Goal: Information Seeking & Learning: Learn about a topic

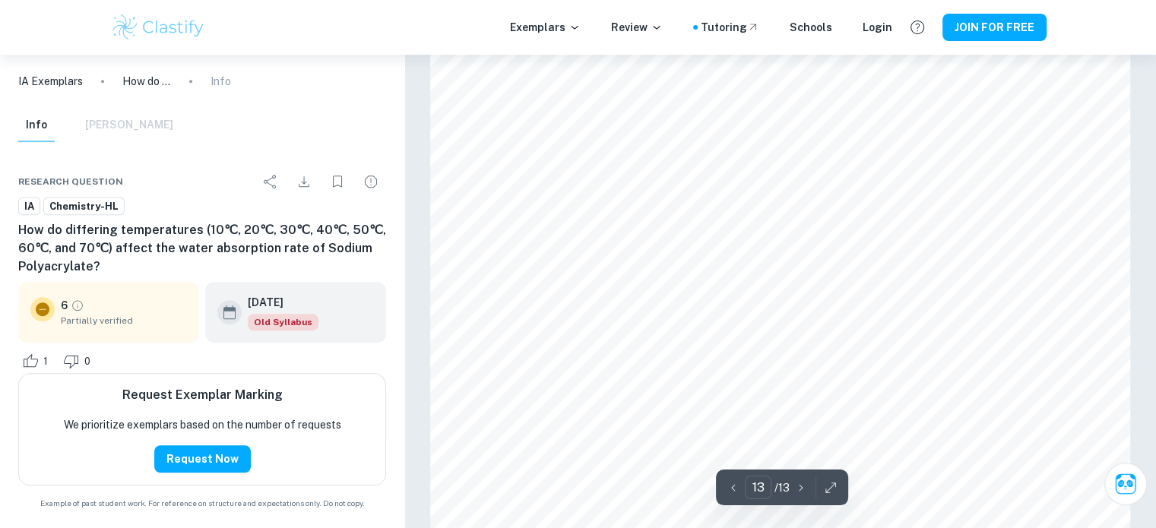
scroll to position [12836, 0]
type input "11"
click at [320, 254] on h6 "How do differing temperatures (10℃, 20℃, 30℃, 40℃, 50℃, 60℃, and 70℃) affect th…" at bounding box center [202, 248] width 368 height 55
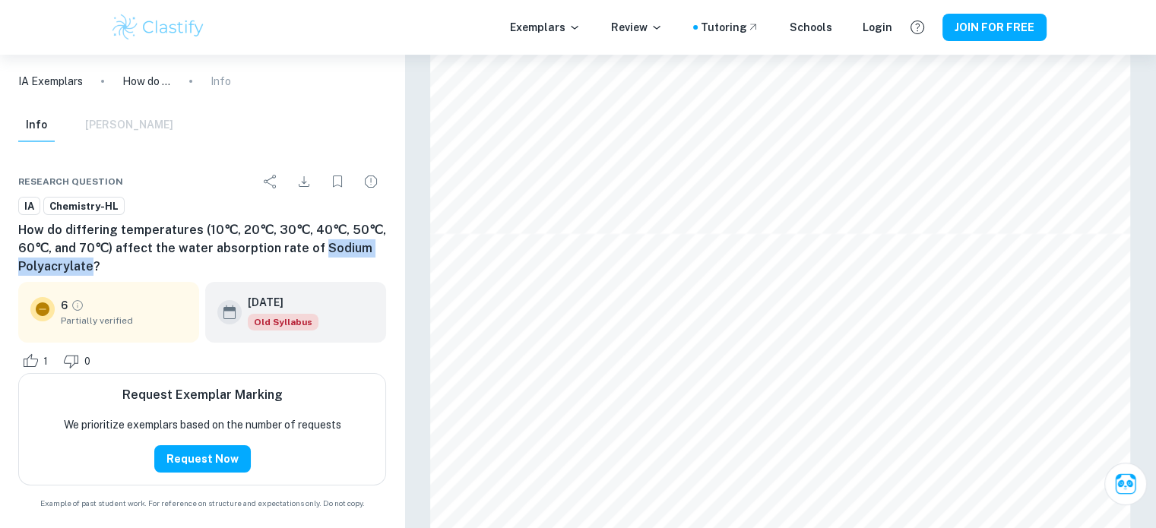
drag, startPoint x: 320, startPoint y: 254, endPoint x: 55, endPoint y: 262, distance: 265.3
click at [55, 262] on h6 "How do differing temperatures (10℃, 20℃, 30℃, 40℃, 50℃, 60℃, and 70℃) affect th…" at bounding box center [202, 248] width 368 height 55
copy h6 "Sodium Polyacrylate"
click at [201, 30] on img at bounding box center [158, 27] width 96 height 30
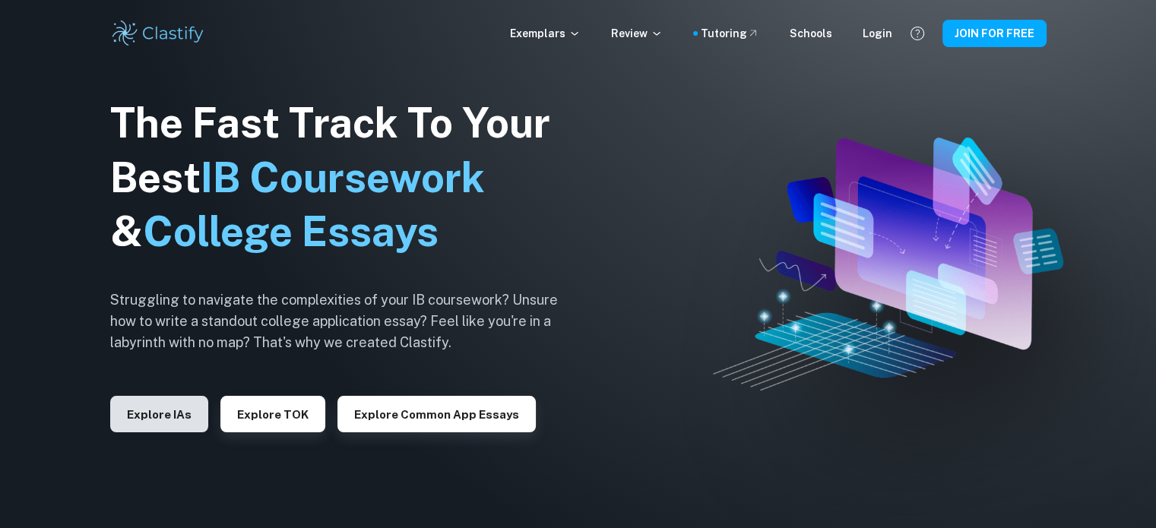
click at [162, 418] on button "Explore IAs" at bounding box center [159, 414] width 98 height 36
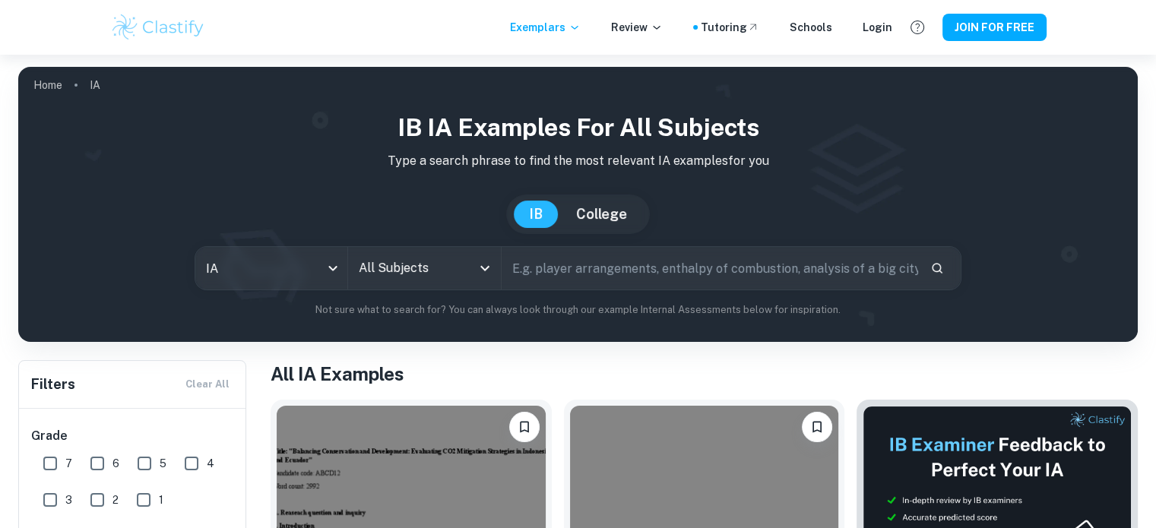
click at [584, 272] on input "text" at bounding box center [709, 268] width 416 height 43
paste input "Sodium Polyacrylate"
type input "Sodium Polyacrylate"
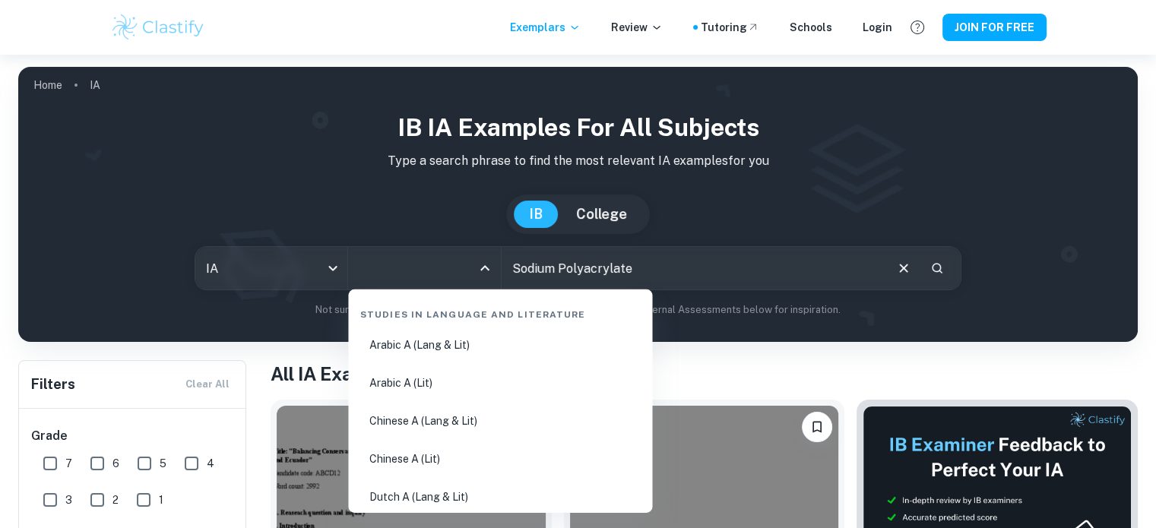
click at [408, 267] on input "All Subjects" at bounding box center [412, 268] width 115 height 29
type input "che"
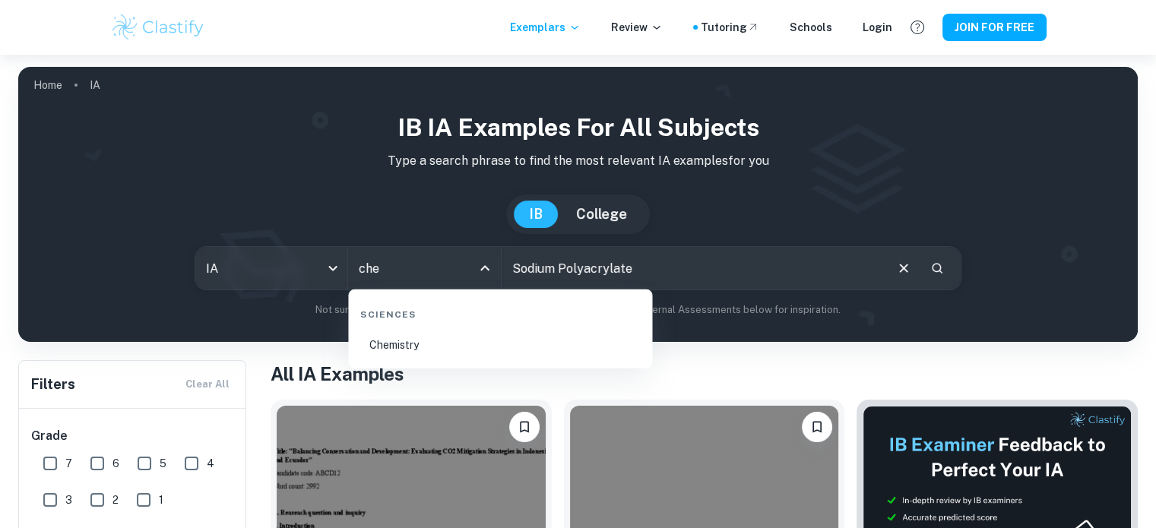
click at [454, 340] on li "Chemistry" at bounding box center [500, 344] width 292 height 35
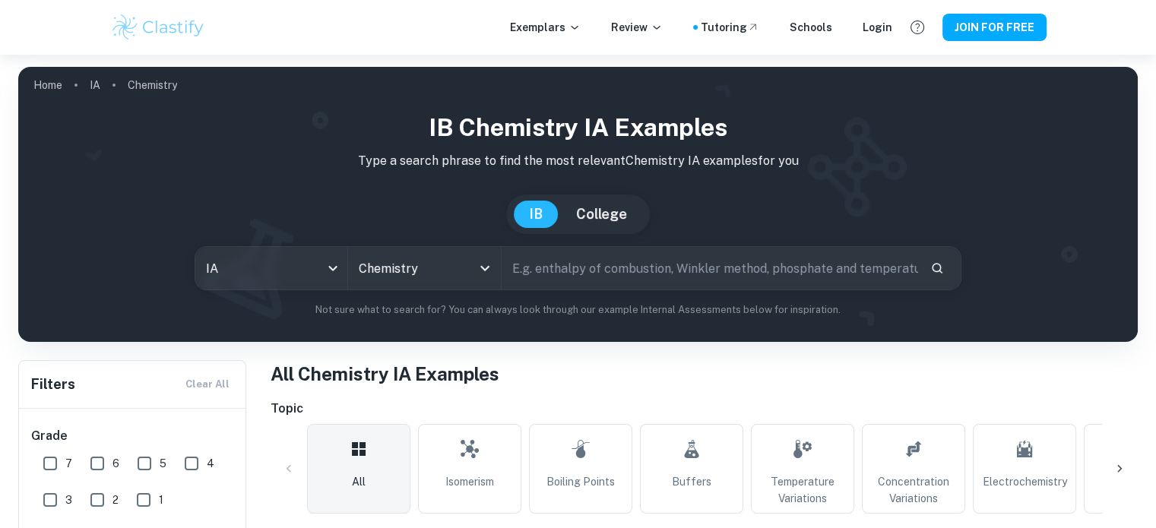
click at [772, 293] on div "IB Chemistry IA examples Type a search phrase to find the most relevant Chemist…" at bounding box center [577, 213] width 1095 height 208
click at [783, 274] on input "text" at bounding box center [709, 268] width 416 height 43
paste input "Sodium Polyacrylate"
type input "Sodium Polyacrylate"
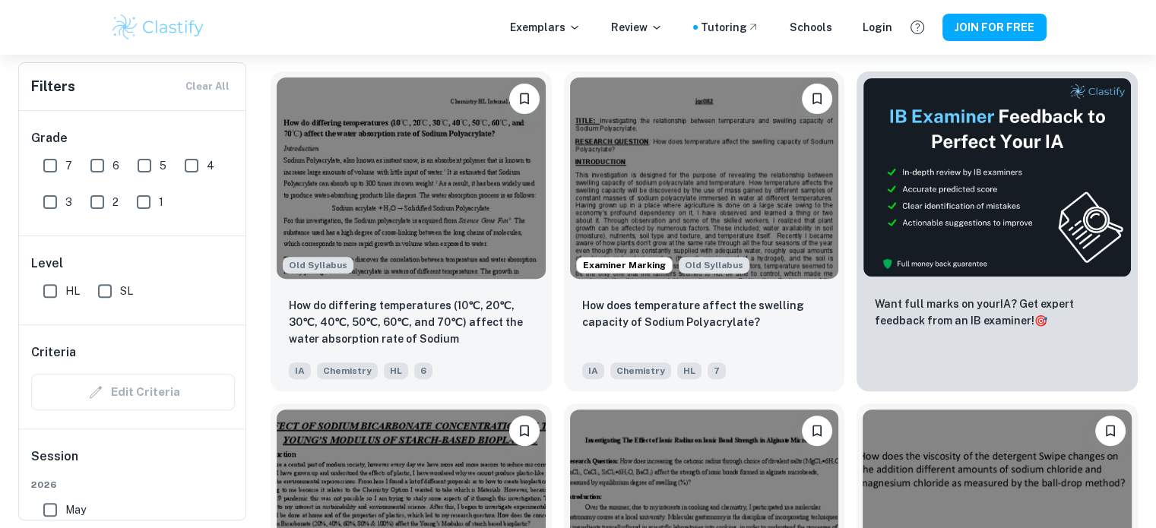
scroll to position [405, 0]
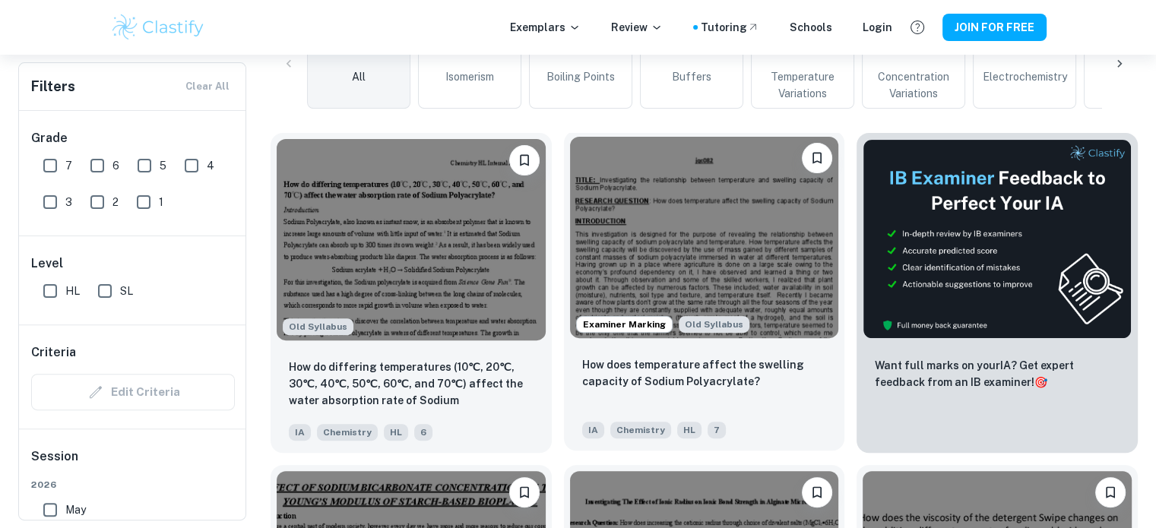
click at [732, 212] on img at bounding box center [704, 237] width 269 height 201
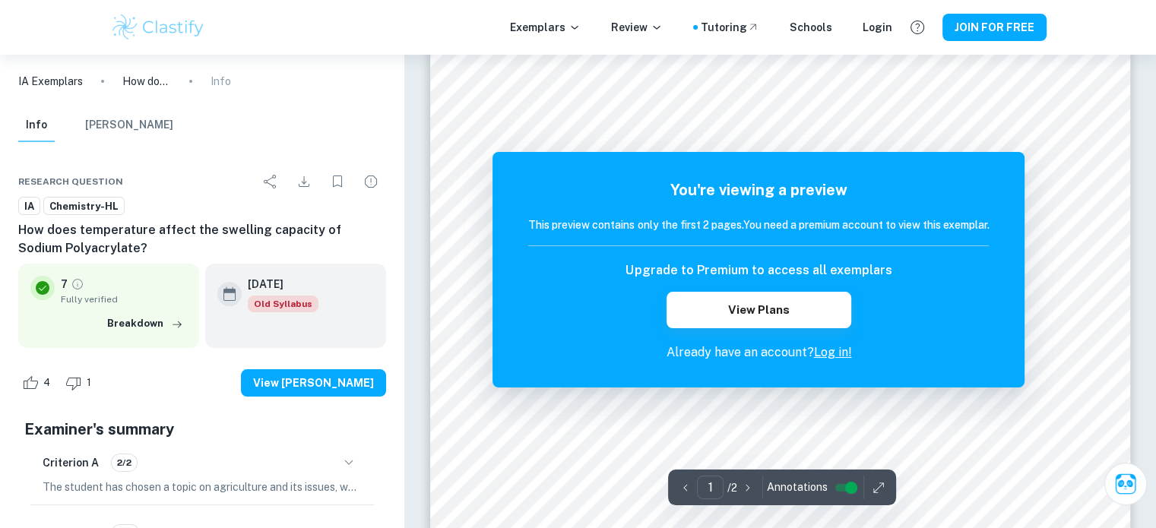
scroll to position [97, 0]
click at [922, 101] on div at bounding box center [859, 107] width 374 height 16
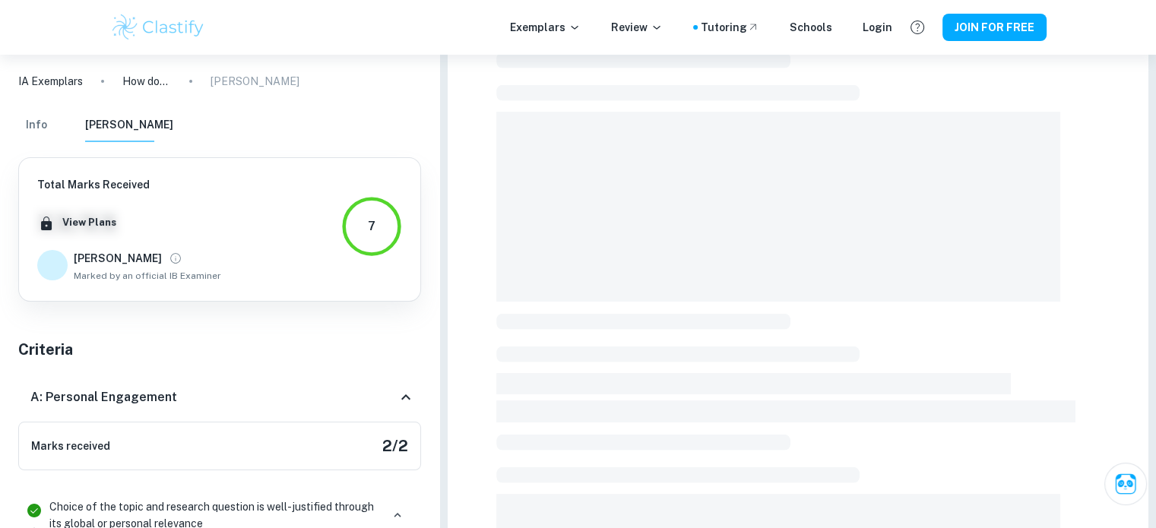
click at [956, 103] on div at bounding box center [797, 458] width 603 height 889
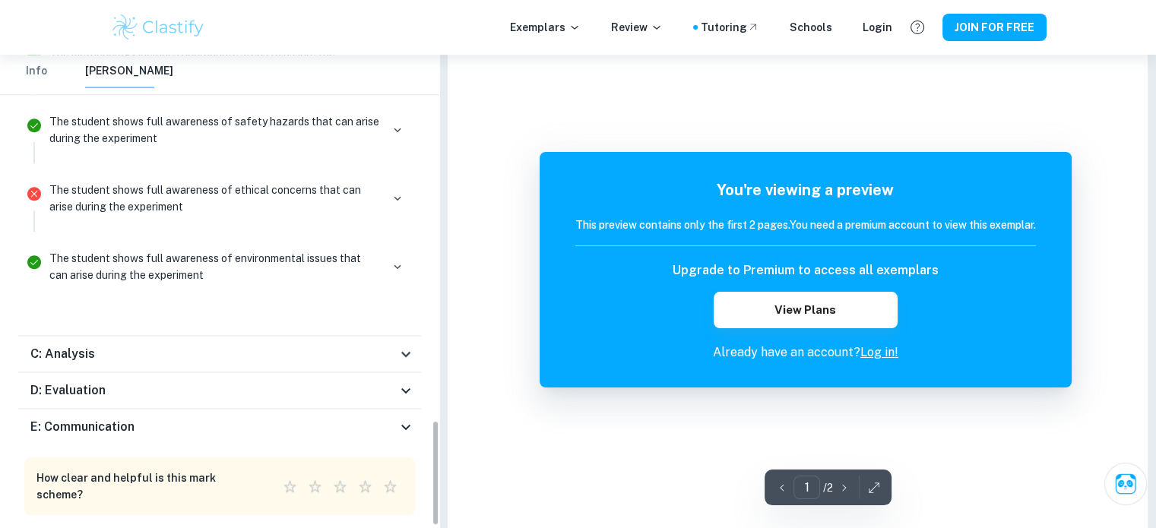
scroll to position [934, 0]
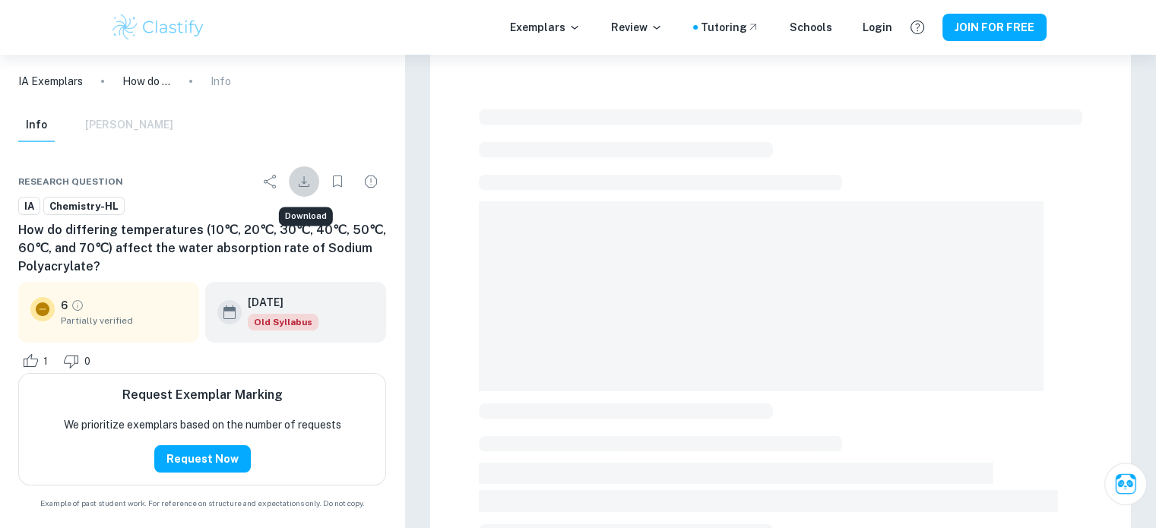
click at [307, 179] on icon "Download" at bounding box center [304, 181] width 18 height 18
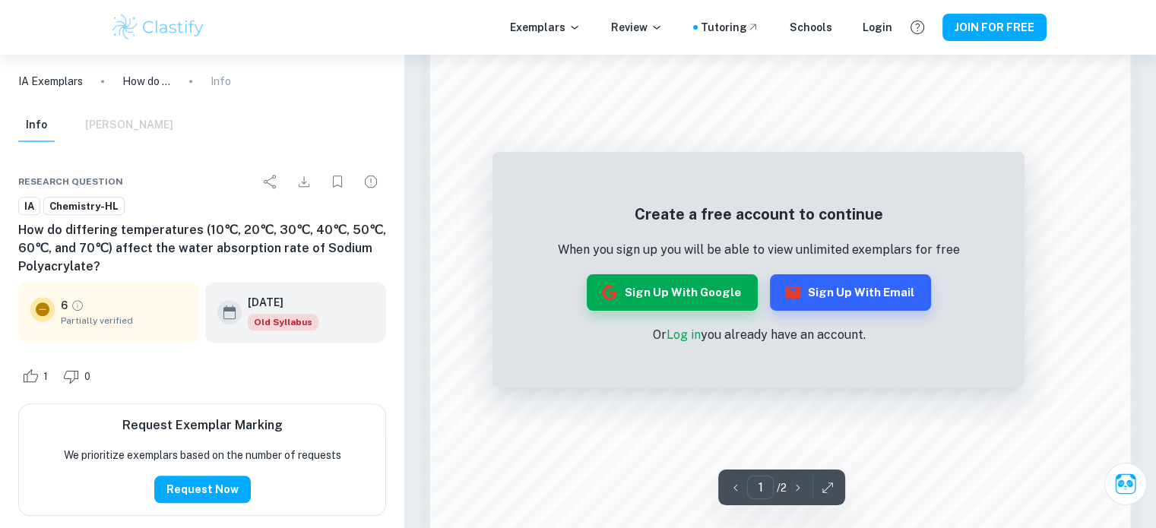
scroll to position [1631, 0]
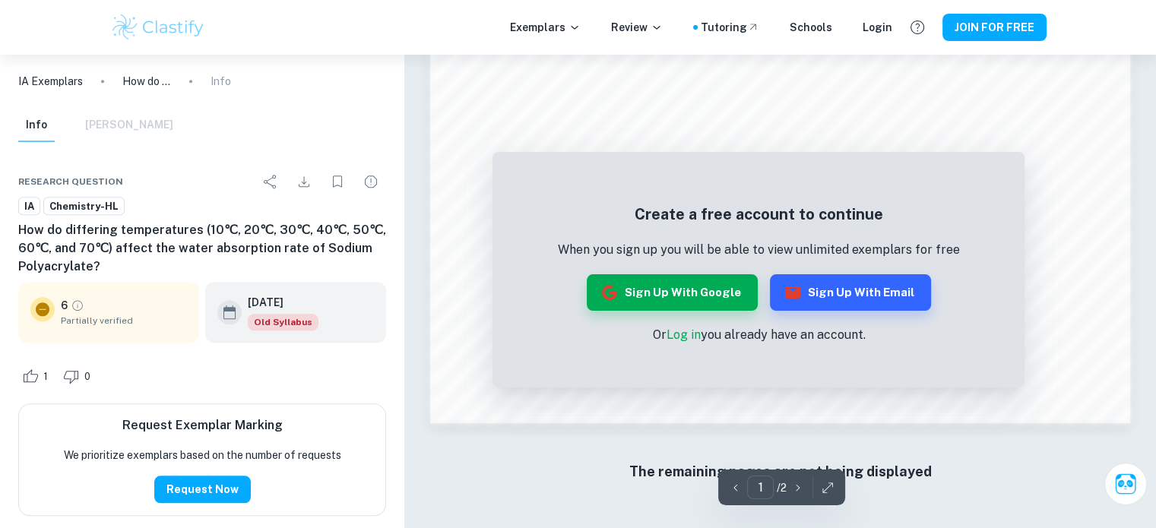
click at [661, 312] on div "Create a free account to continue When you sign up you will be able to view unl…" at bounding box center [759, 273] width 402 height 141
click at [663, 293] on button "Sign up with Google" at bounding box center [672, 292] width 171 height 36
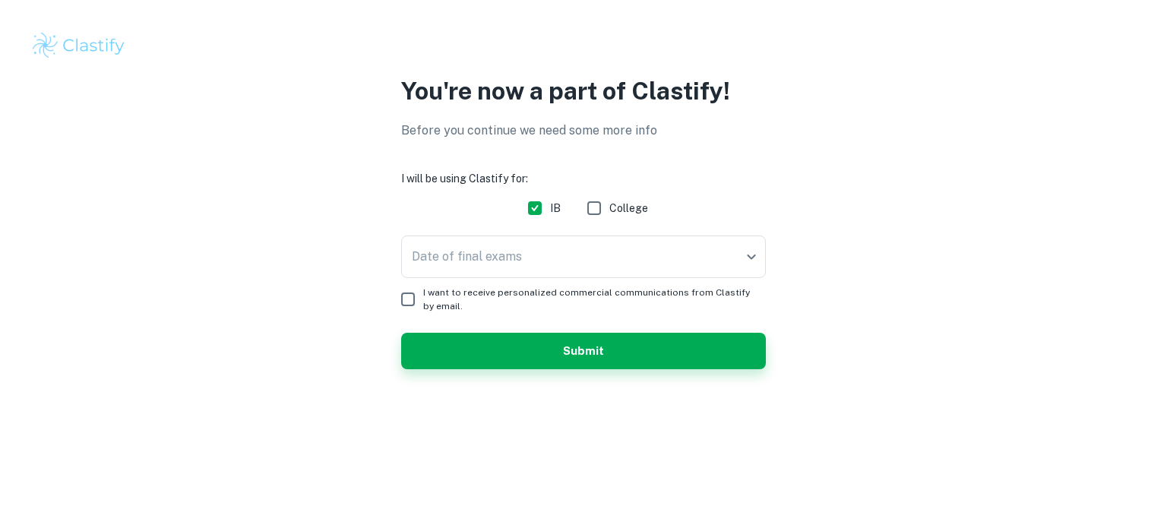
checkbox input "true"
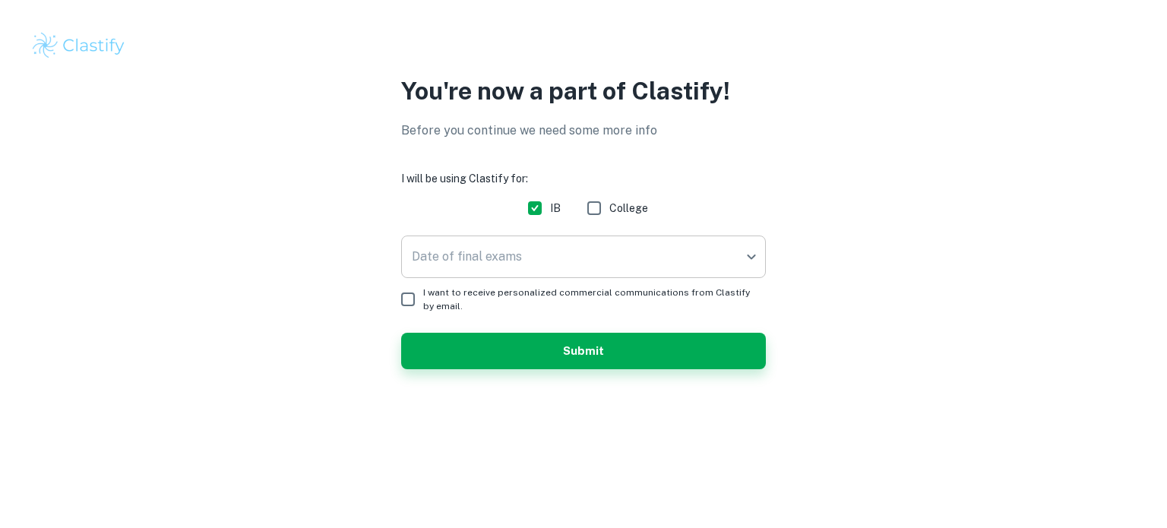
click at [527, 263] on body "We value your privacy We use cookies to enhance your browsing experience, serve…" at bounding box center [583, 264] width 1167 height 528
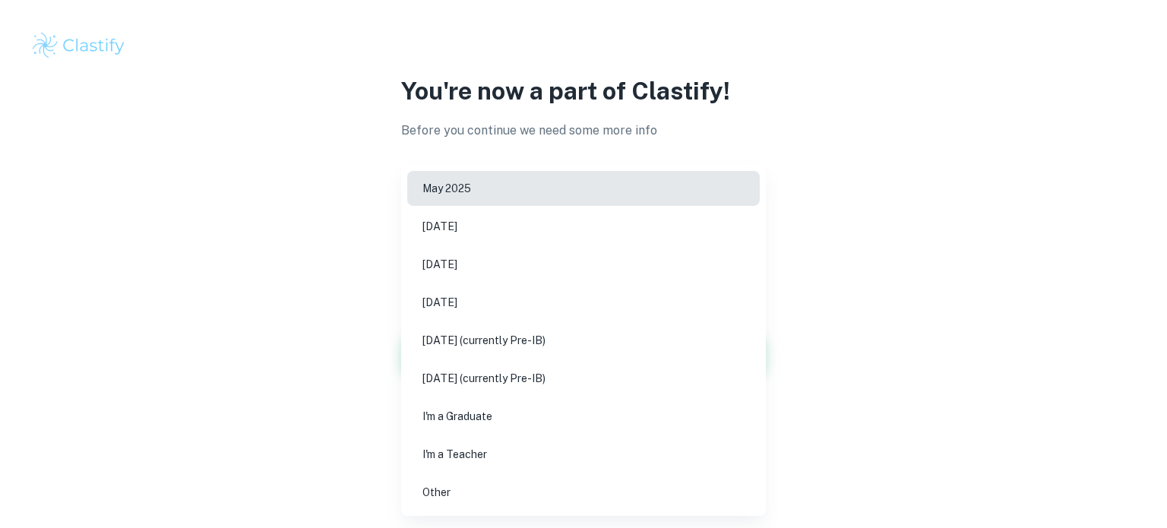
click at [306, 209] on div at bounding box center [583, 264] width 1167 height 528
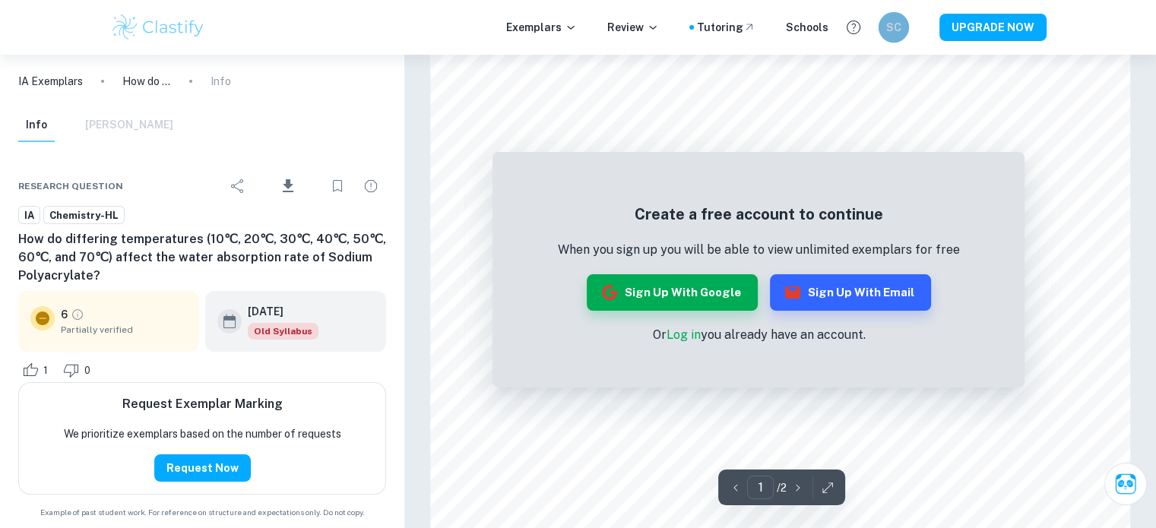
click at [900, 27] on h6 "SC" at bounding box center [892, 27] width 17 height 17
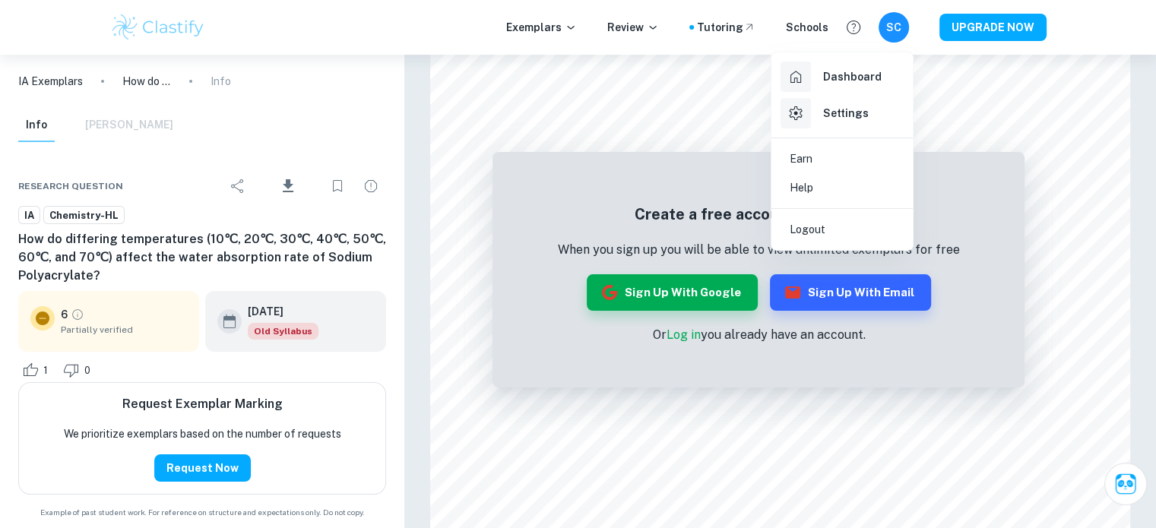
click at [531, 428] on div at bounding box center [578, 264] width 1156 height 528
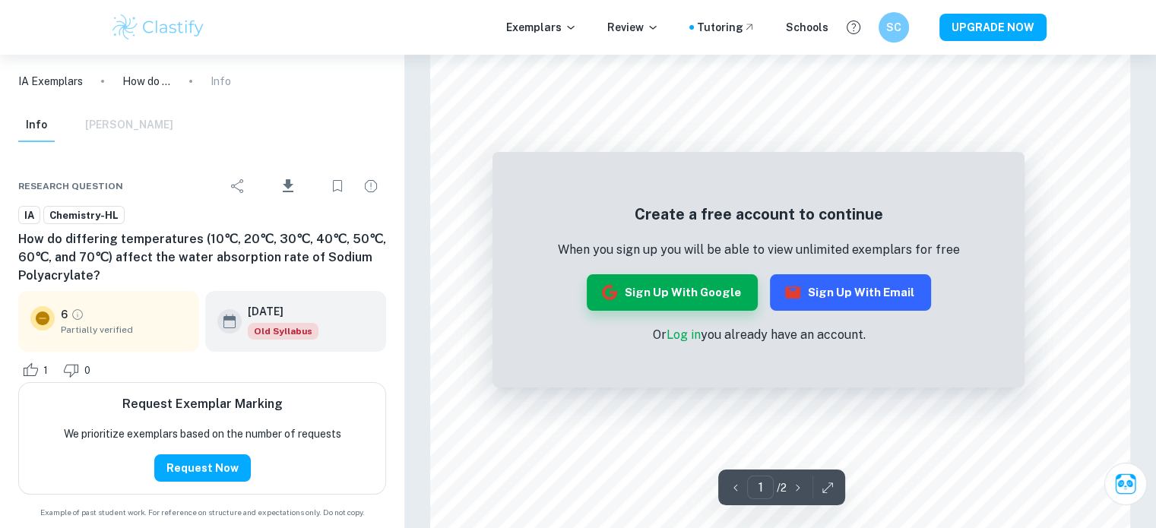
click at [845, 276] on button "Sign up with Email" at bounding box center [850, 292] width 161 height 36
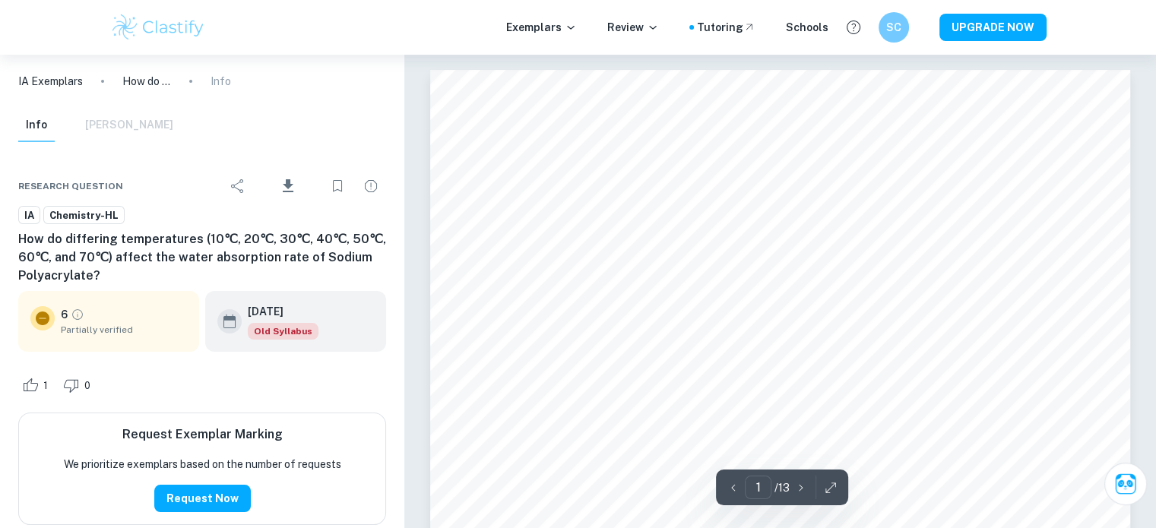
scroll to position [405, 0]
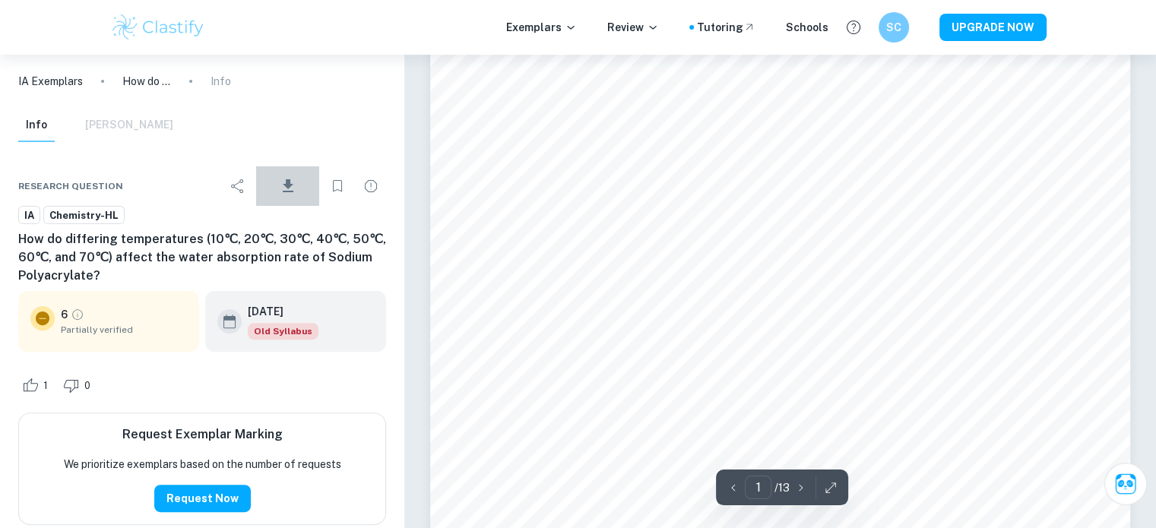
click at [292, 189] on icon "Download" at bounding box center [288, 186] width 18 height 18
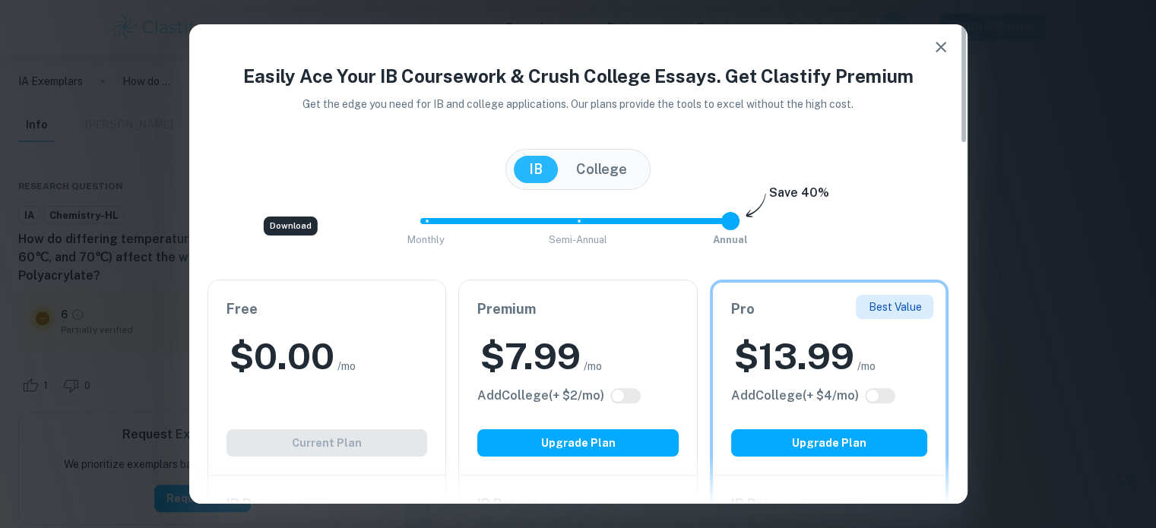
click at [948, 46] on icon "button" at bounding box center [940, 47] width 18 height 18
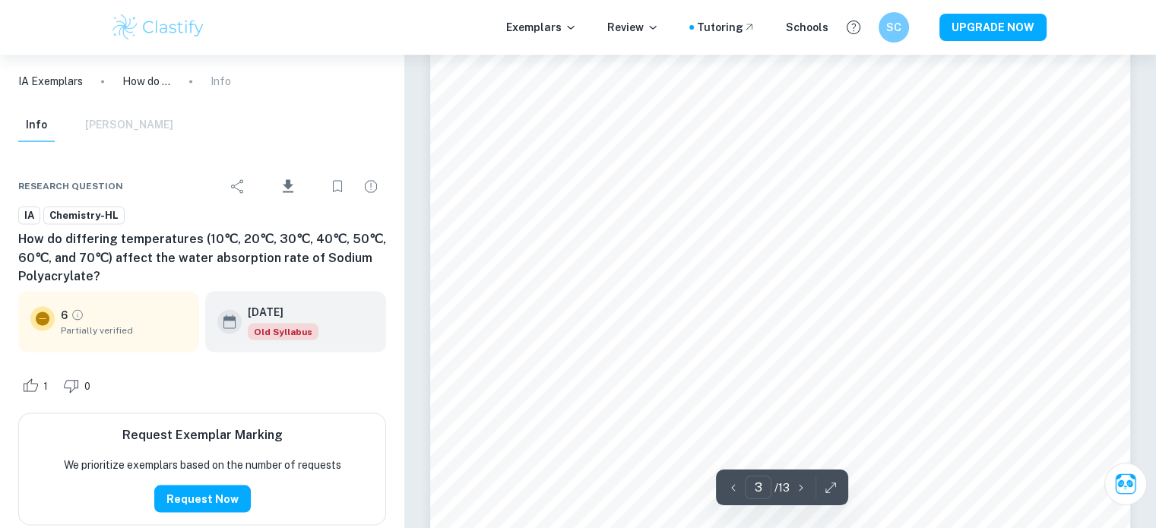
scroll to position [3039, 0]
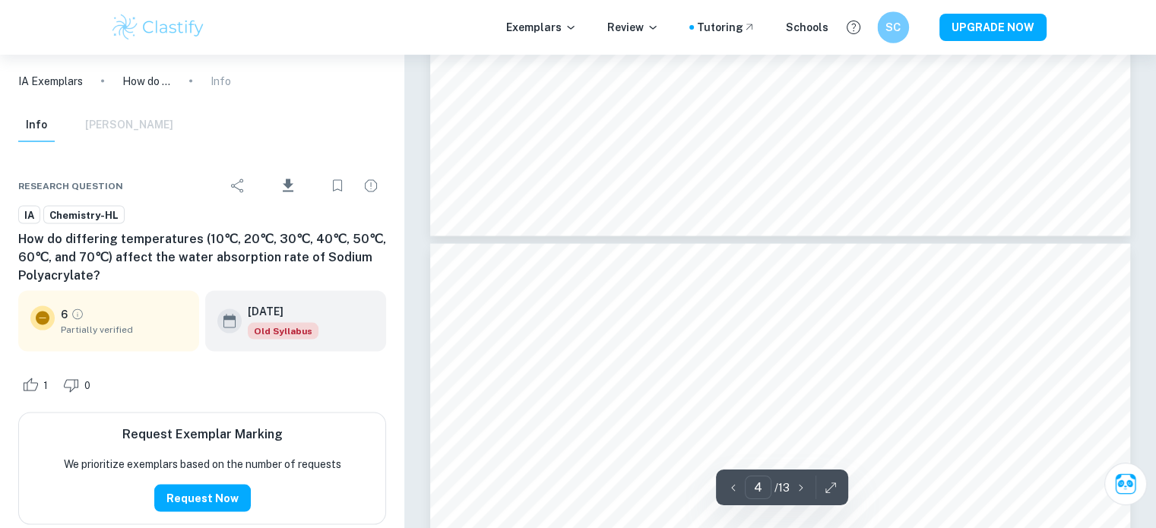
click at [897, 31] on h6 "SC" at bounding box center [893, 27] width 18 height 17
click at [897, 31] on div at bounding box center [578, 264] width 1156 height 528
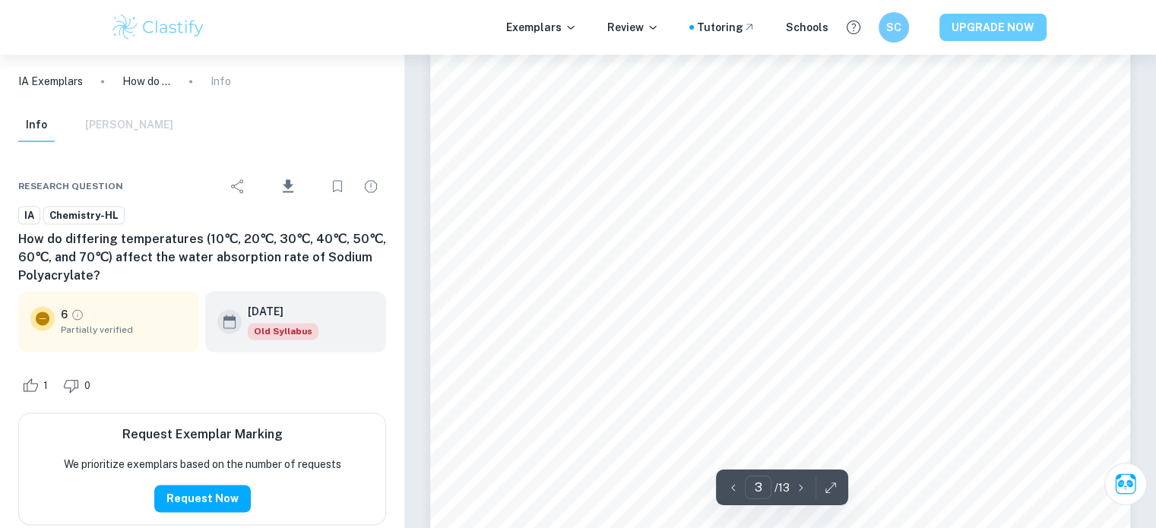
scroll to position [2228, 0]
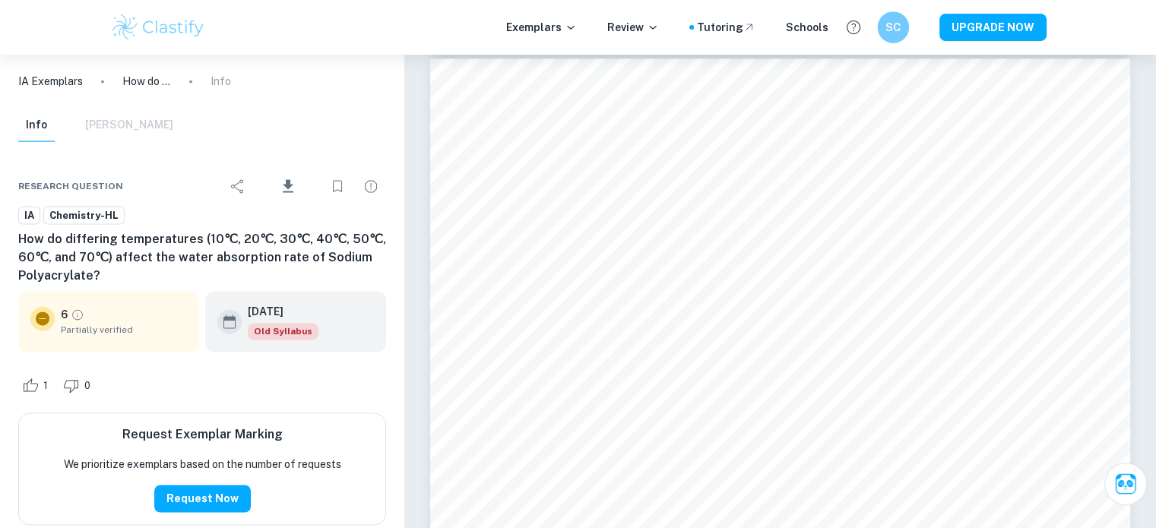
click at [890, 27] on h6 "SC" at bounding box center [893, 27] width 18 height 17
click at [894, 30] on div at bounding box center [578, 264] width 1156 height 528
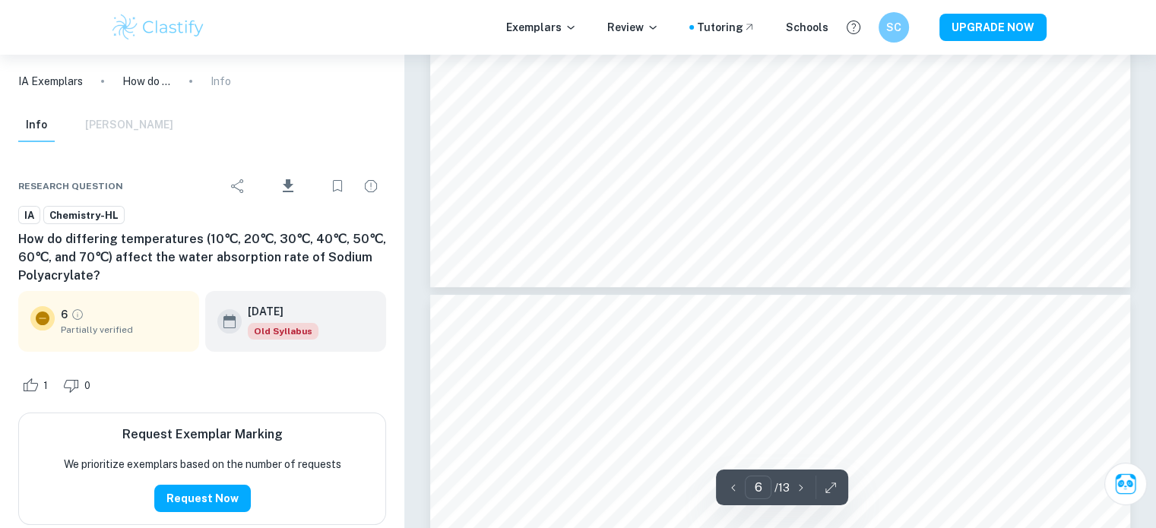
type input "7"
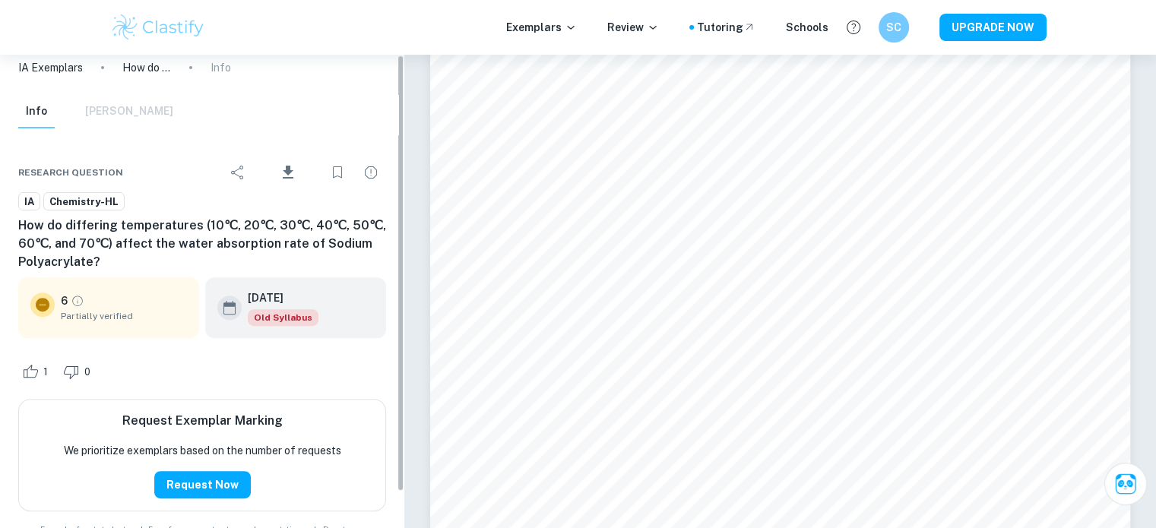
scroll to position [0, 0]
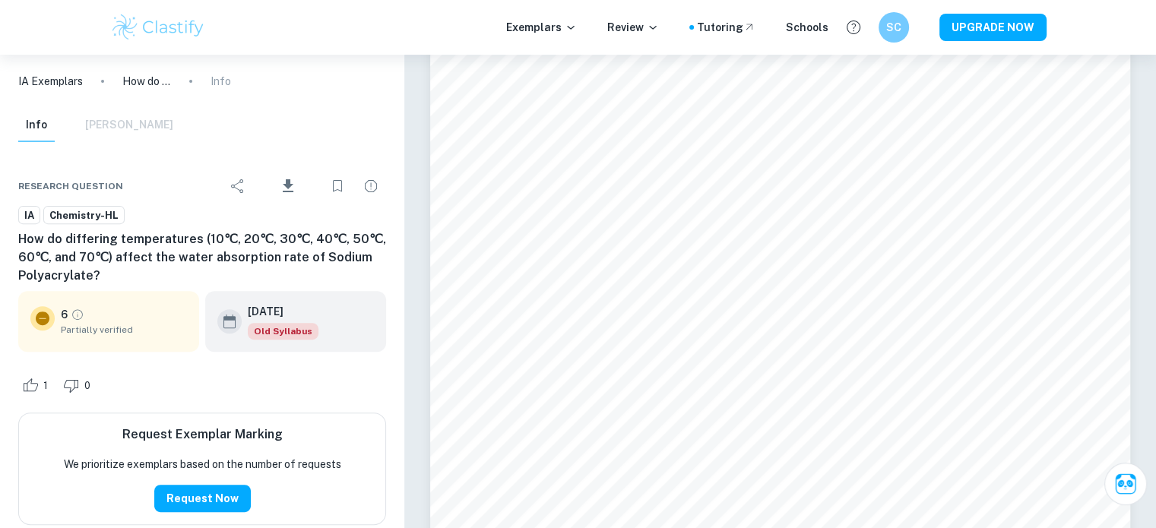
click at [315, 252] on h6 "How do differing temperatures (10℃, 20℃, 30℃, 40℃, 50℃, 60℃, and 70℃) affect th…" at bounding box center [202, 257] width 368 height 55
drag, startPoint x: 315, startPoint y: 252, endPoint x: 48, endPoint y: 272, distance: 267.4
click at [48, 272] on h6 "How do differing temperatures (10℃, 20℃, 30℃, 40℃, 50℃, 60℃, and 70℃) affect th…" at bounding box center [202, 257] width 368 height 55
copy h6 "Sodium Polyacrylate"
click at [132, 124] on div "Info Mark Scheme" at bounding box center [95, 125] width 155 height 33
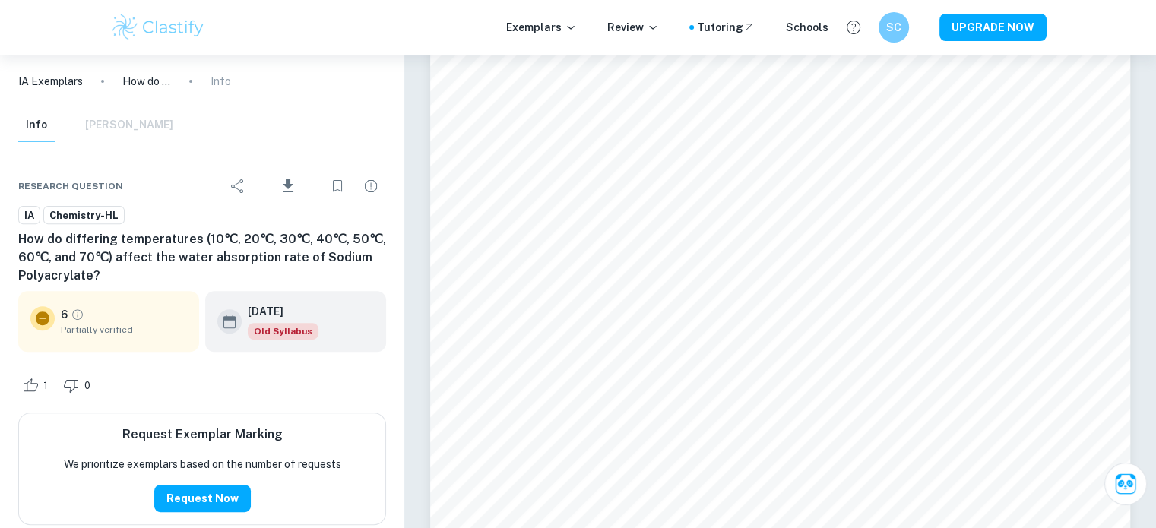
click at [40, 84] on p "IA Exemplars" at bounding box center [50, 81] width 65 height 17
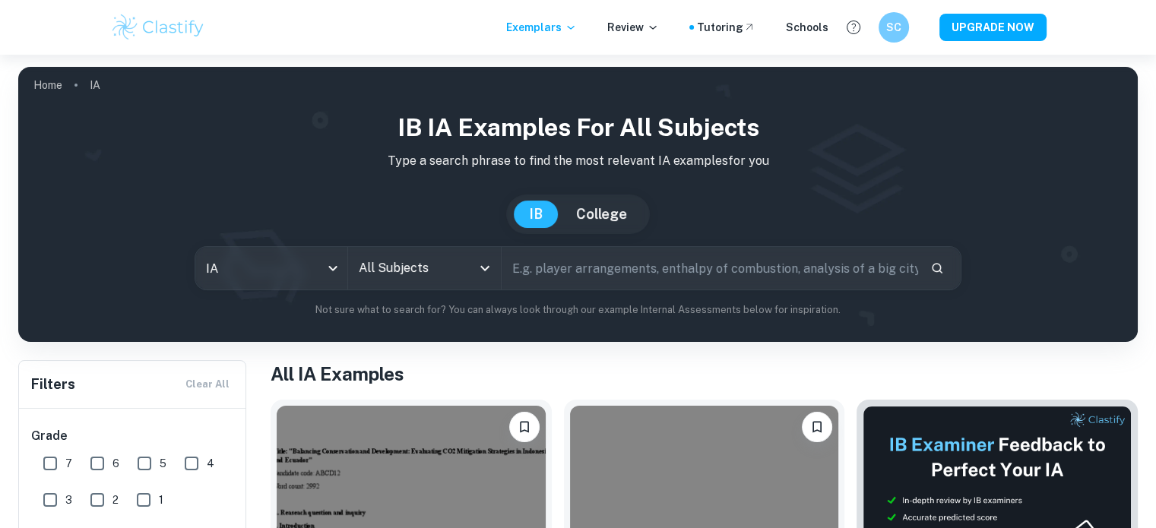
click at [559, 265] on input "text" at bounding box center [709, 268] width 416 height 43
paste input "Sodium Polyacrylate"
type input "Sodium Polyacrylate"
click at [428, 270] on input "All Subjects" at bounding box center [412, 268] width 115 height 29
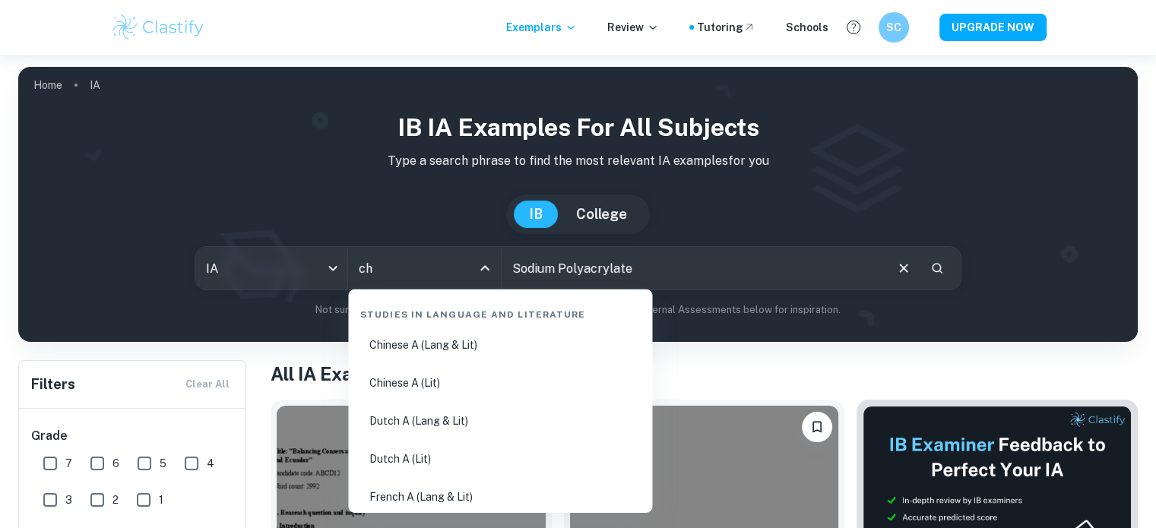
type input "che"
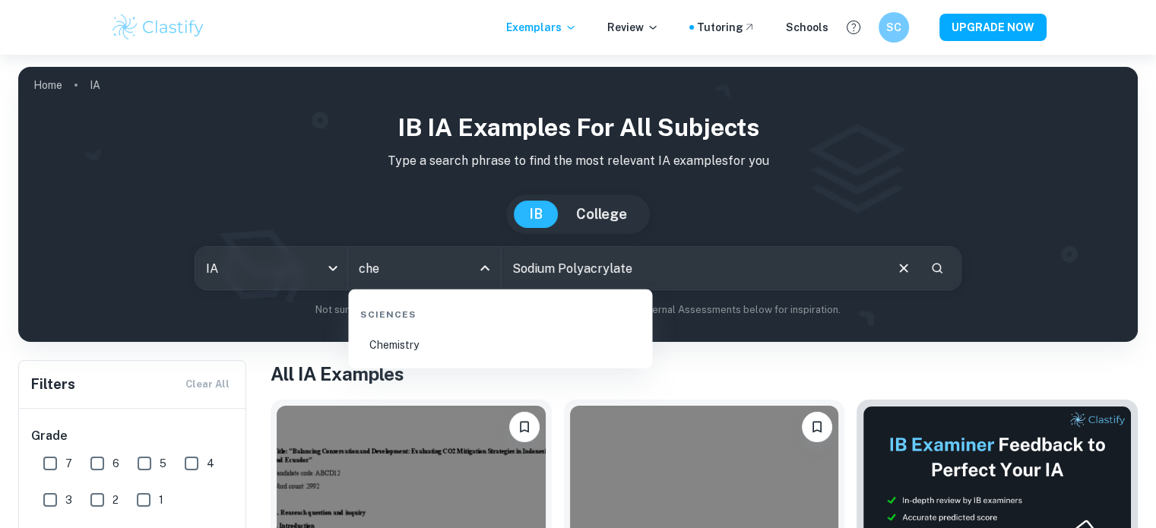
click at [427, 337] on li "Chemistry" at bounding box center [500, 344] width 292 height 35
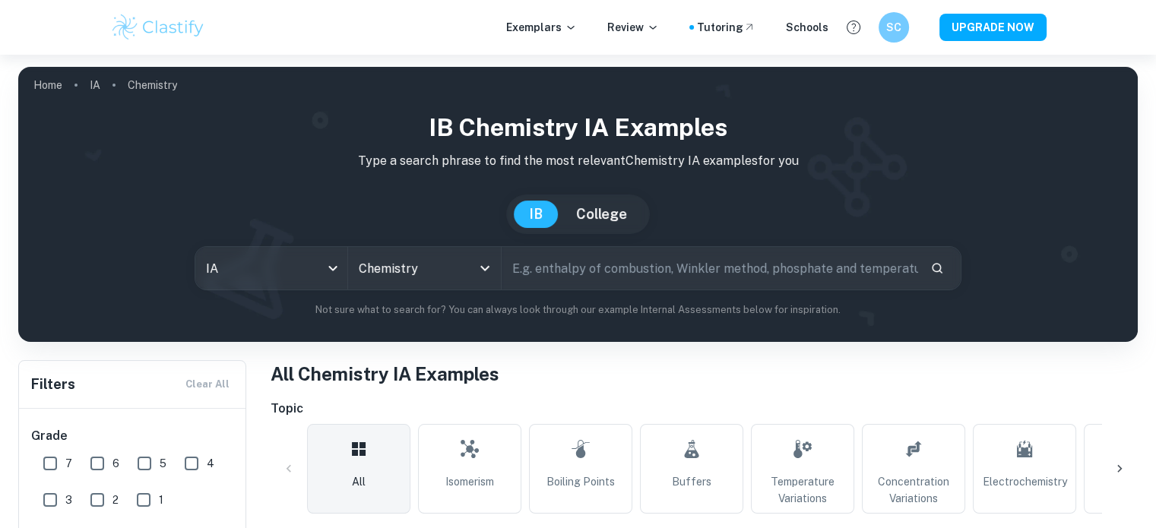
click at [553, 270] on input "text" at bounding box center [709, 268] width 416 height 43
paste input "Sodium Polyacrylate"
type input "Sodium Polyacrylate"
click at [440, 267] on input "Chemistry" at bounding box center [403, 268] width 96 height 29
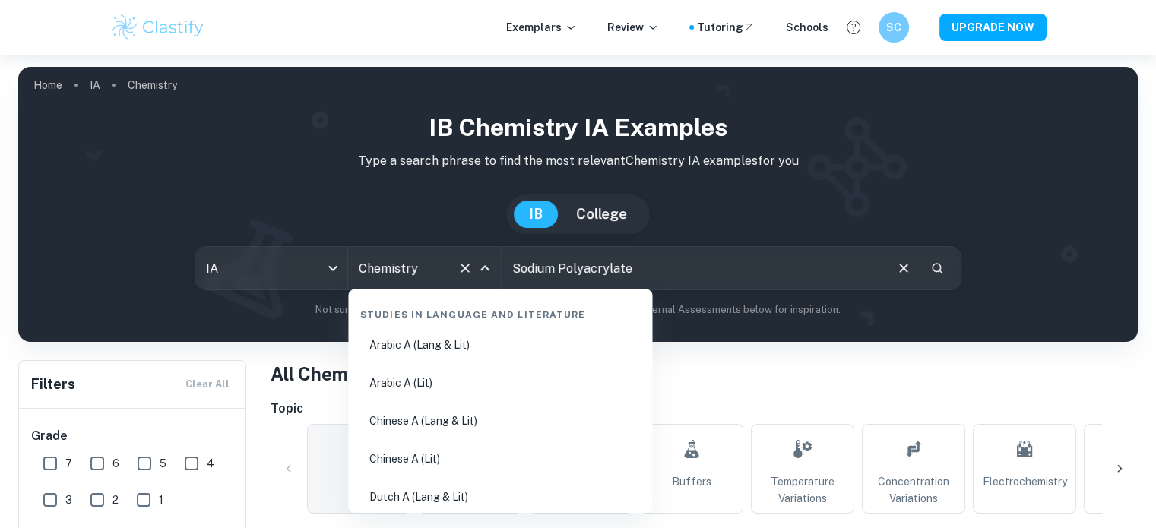
scroll to position [2260, 0]
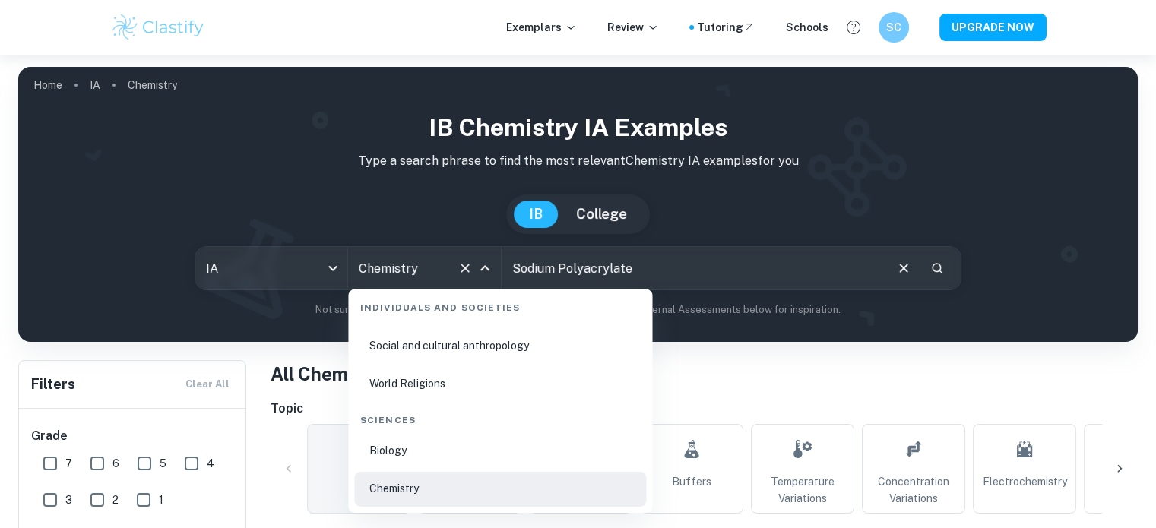
click at [943, 262] on icon "Search" at bounding box center [937, 268] width 14 height 14
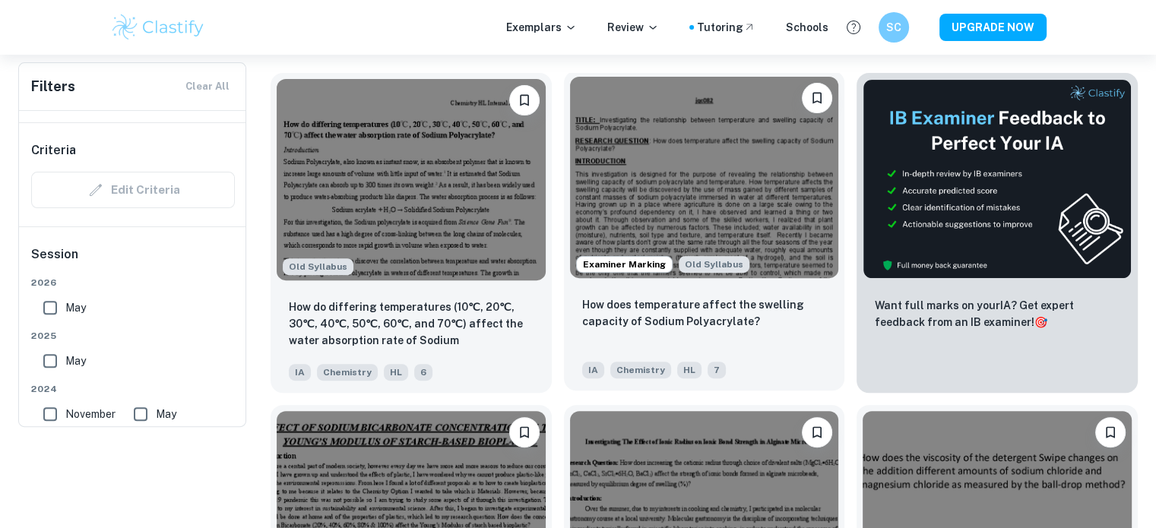
scroll to position [203, 0]
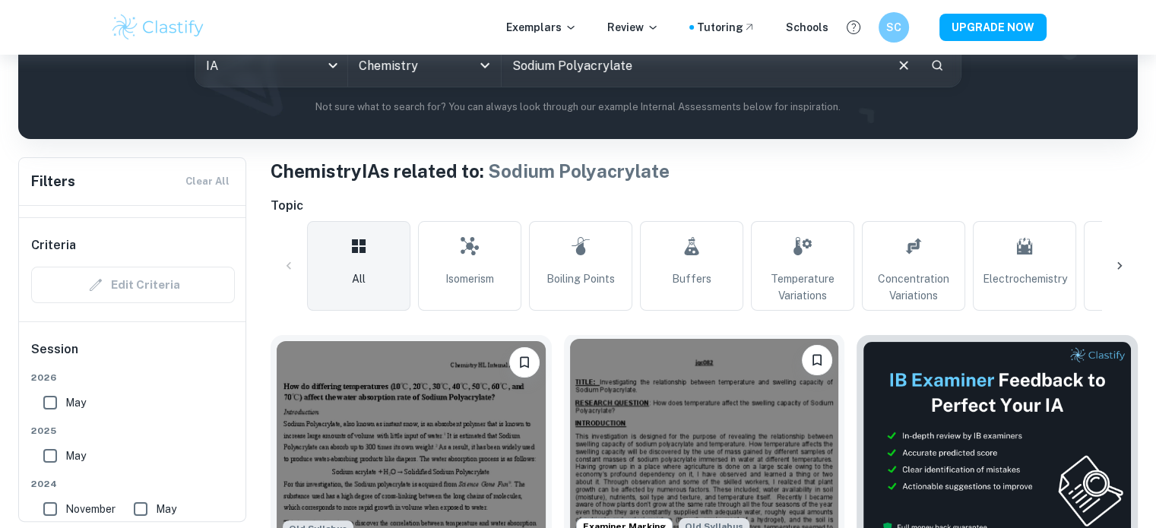
click at [723, 384] on img at bounding box center [704, 439] width 269 height 201
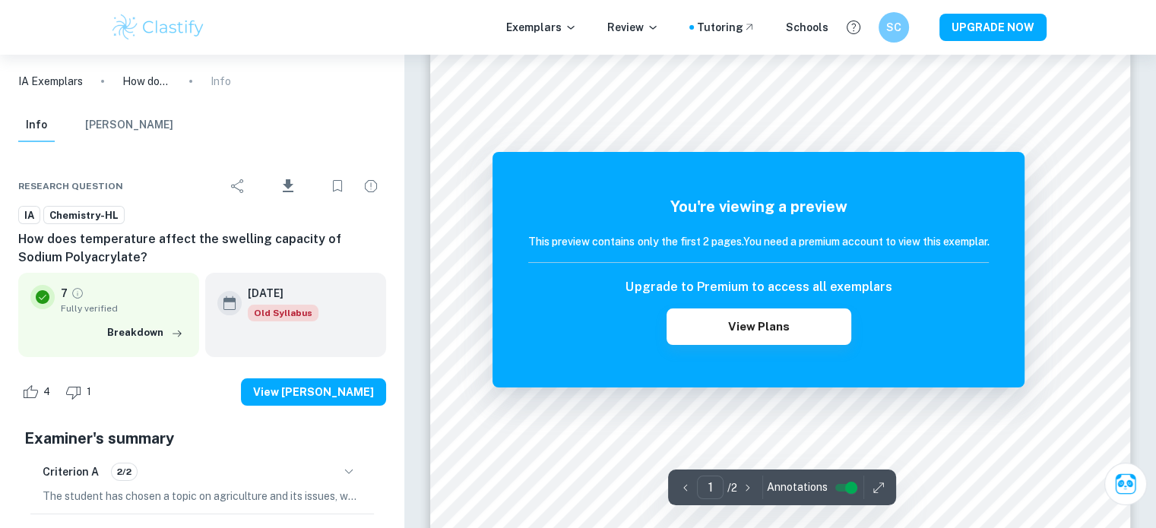
scroll to position [45, 0]
click at [610, 122] on div at bounding box center [804, 117] width 485 height 16
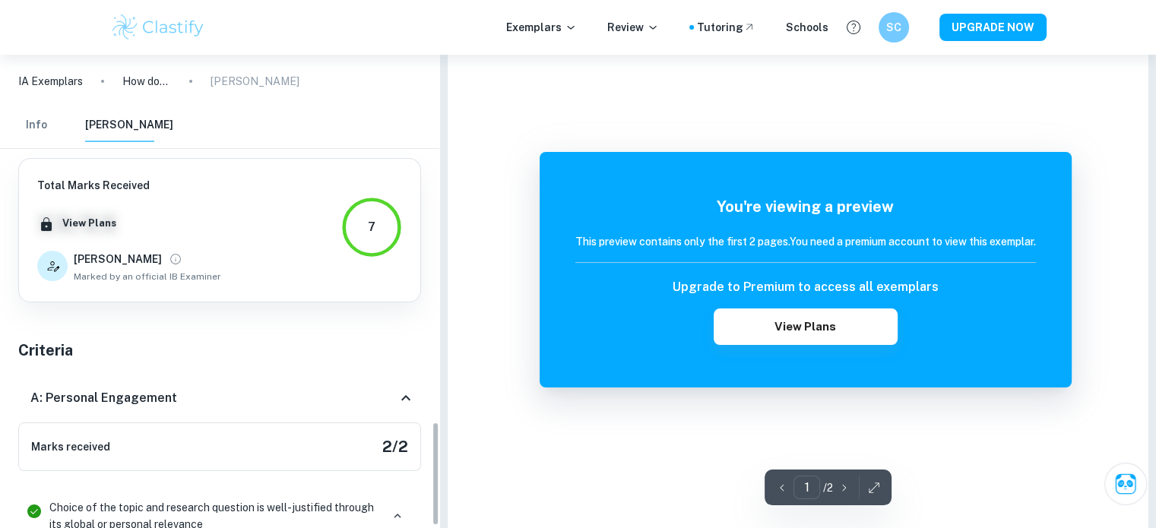
scroll to position [871, 0]
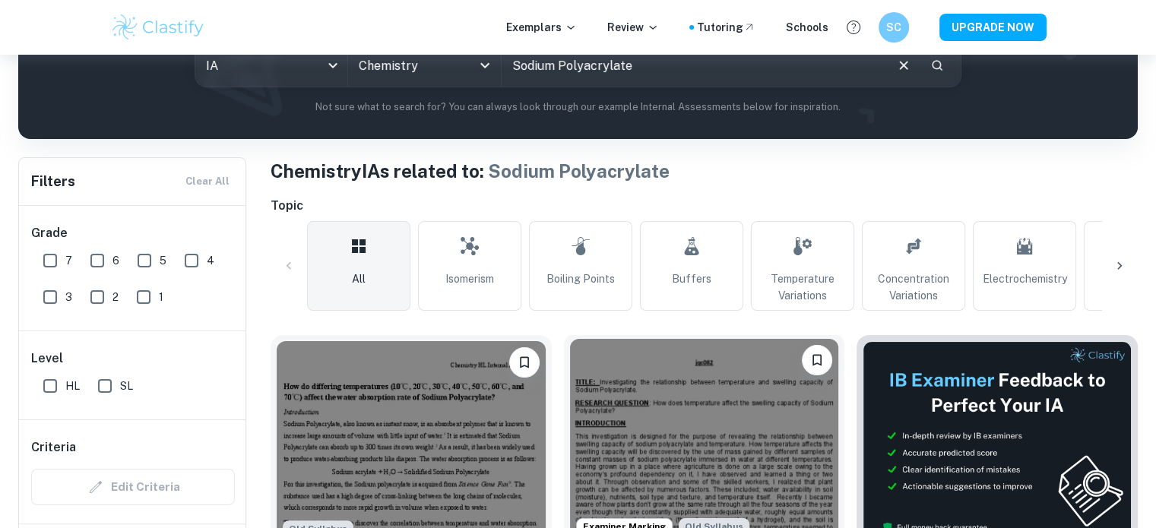
scroll to position [405, 0]
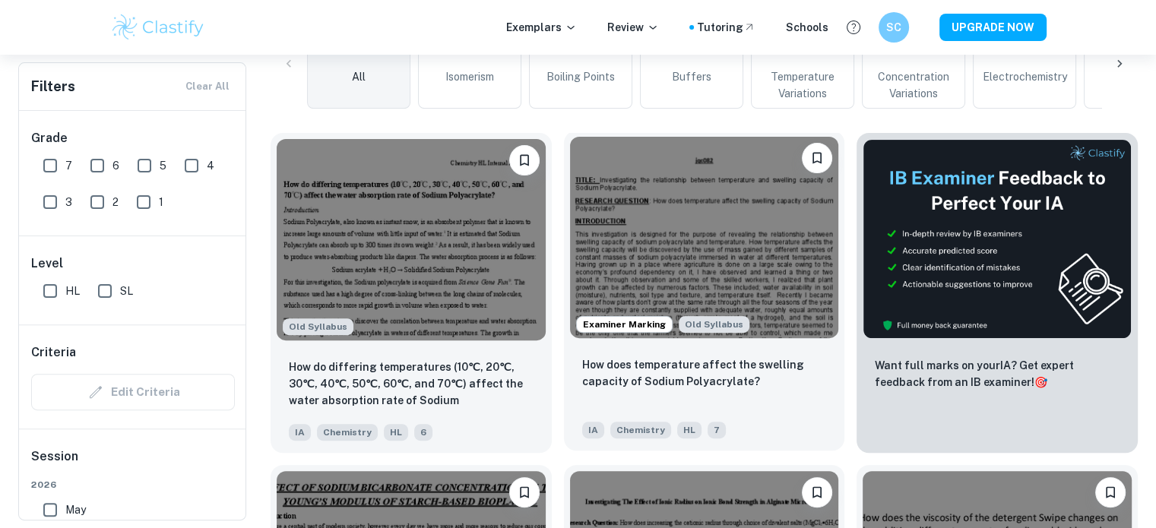
click at [714, 258] on img at bounding box center [704, 237] width 269 height 201
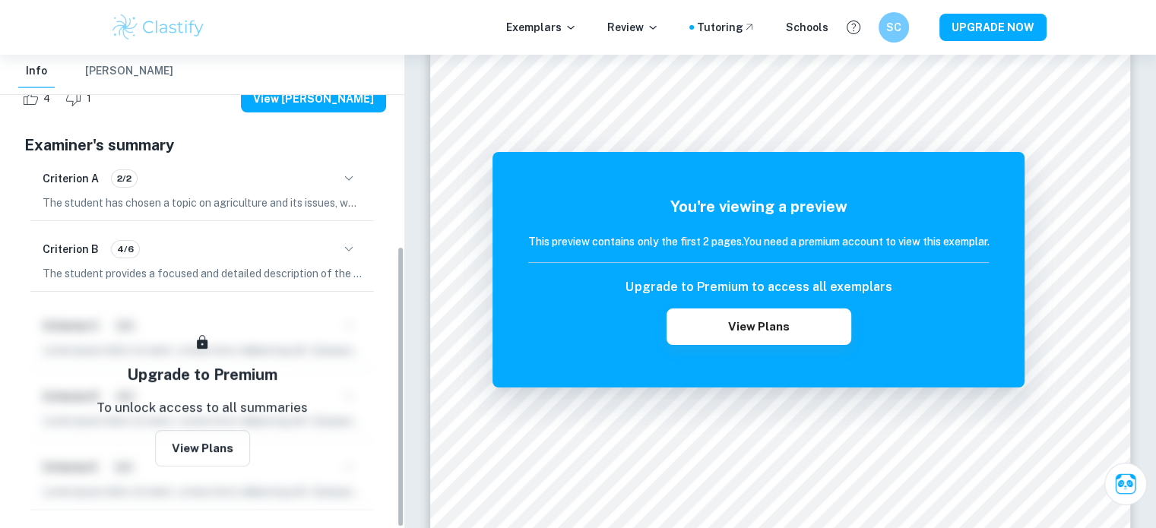
scroll to position [322, 0]
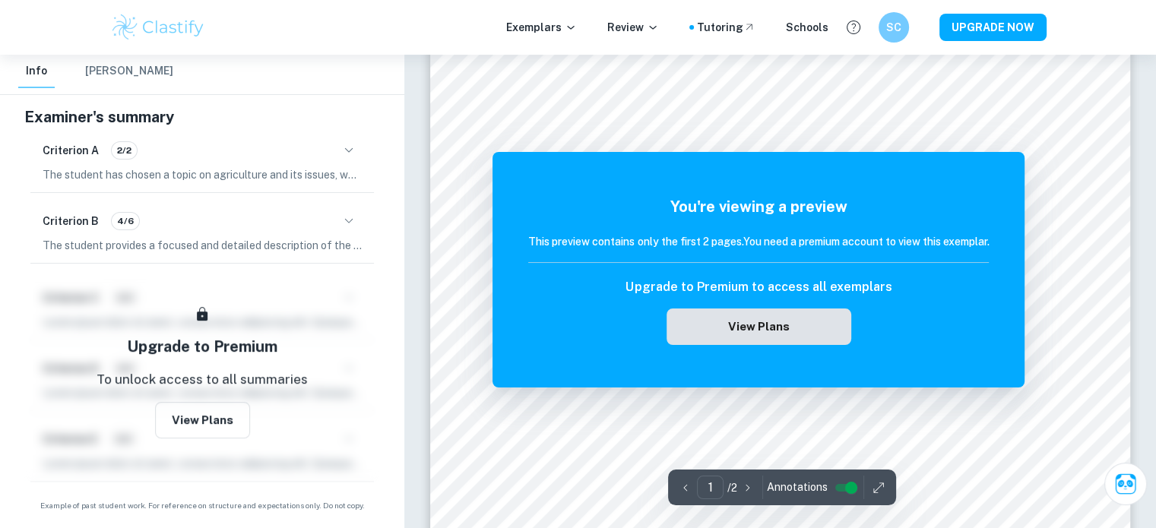
drag, startPoint x: 724, startPoint y: 350, endPoint x: 732, endPoint y: 337, distance: 15.4
click at [732, 338] on div "You're viewing a preview This preview contains only the first 2 pages. You need…" at bounding box center [758, 270] width 532 height 236
click at [733, 337] on button "View Plans" at bounding box center [758, 326] width 184 height 36
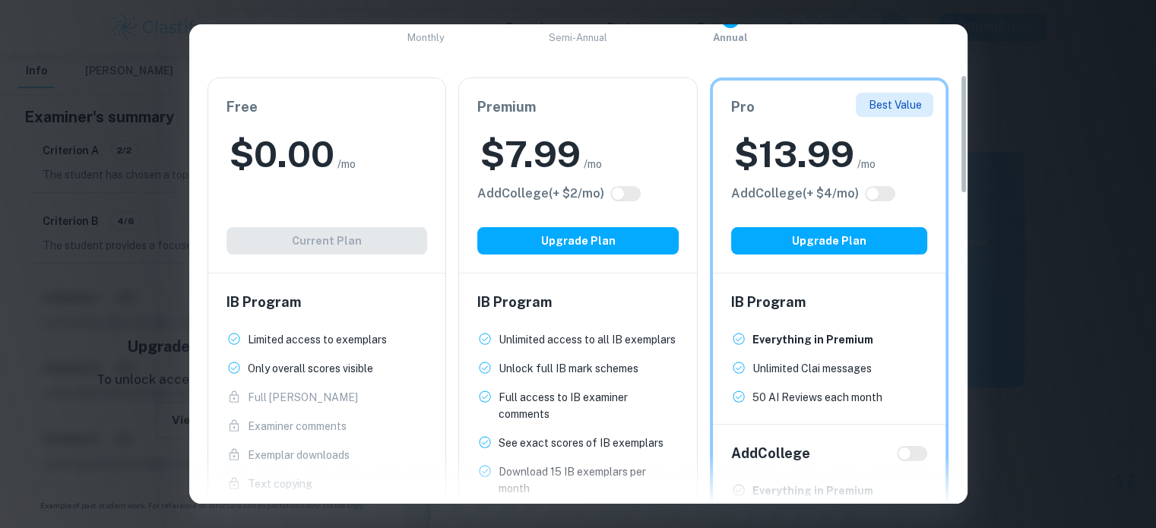
scroll to position [404, 0]
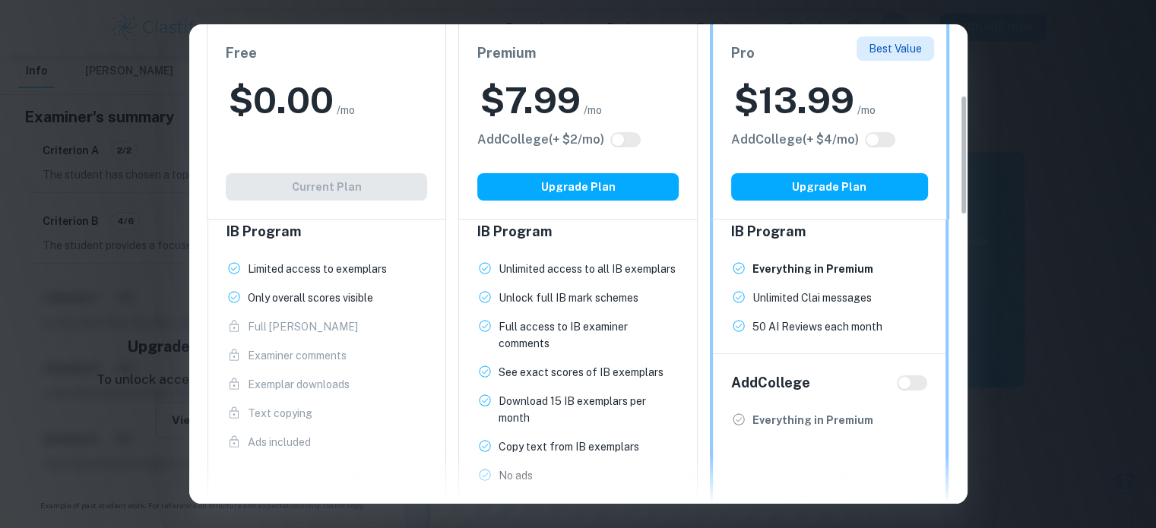
drag, startPoint x: 363, startPoint y: 292, endPoint x: 363, endPoint y: 245, distance: 47.1
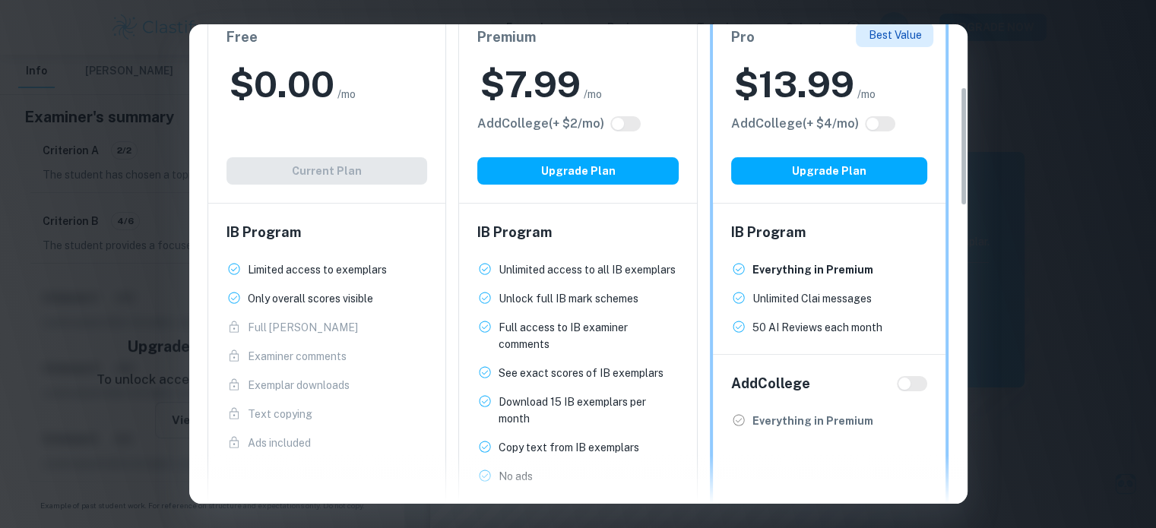
scroll to position [250, 0]
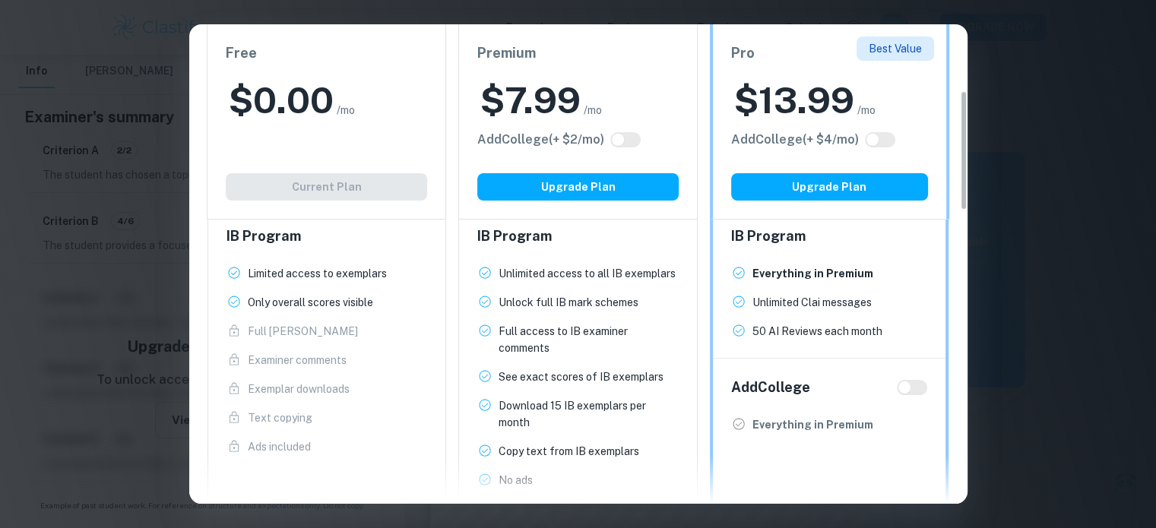
drag, startPoint x: 546, startPoint y: 306, endPoint x: 546, endPoint y: 337, distance: 30.4
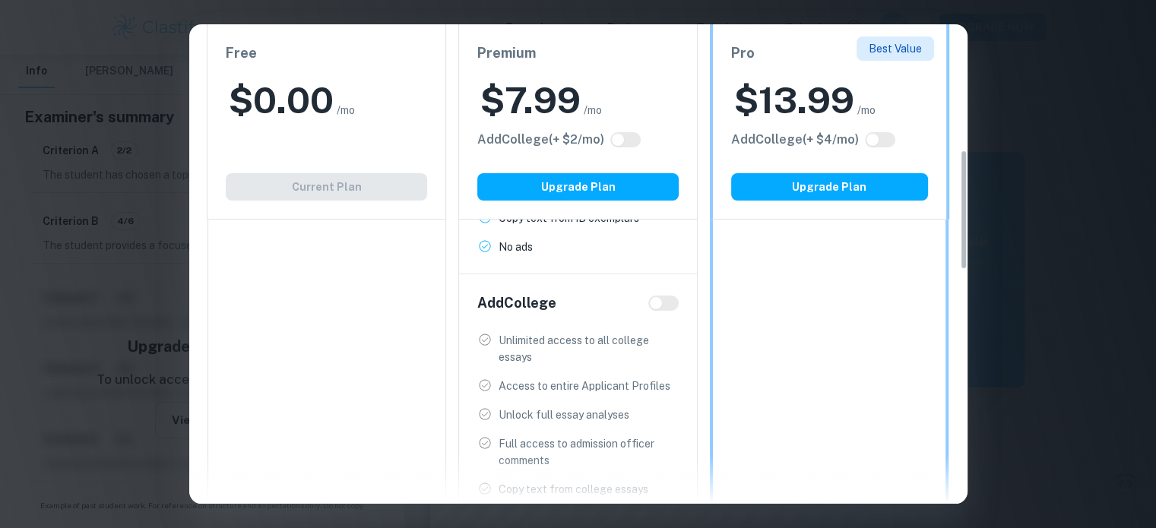
scroll to position [479, 0]
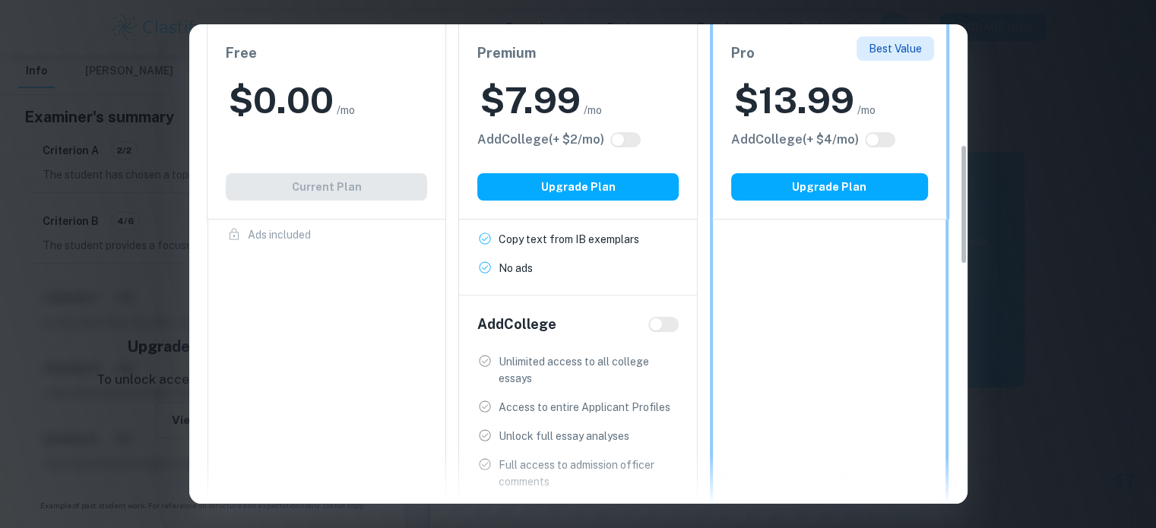
click at [669, 325] on input "checkbox" at bounding box center [655, 324] width 36 height 12
checkbox input "true"
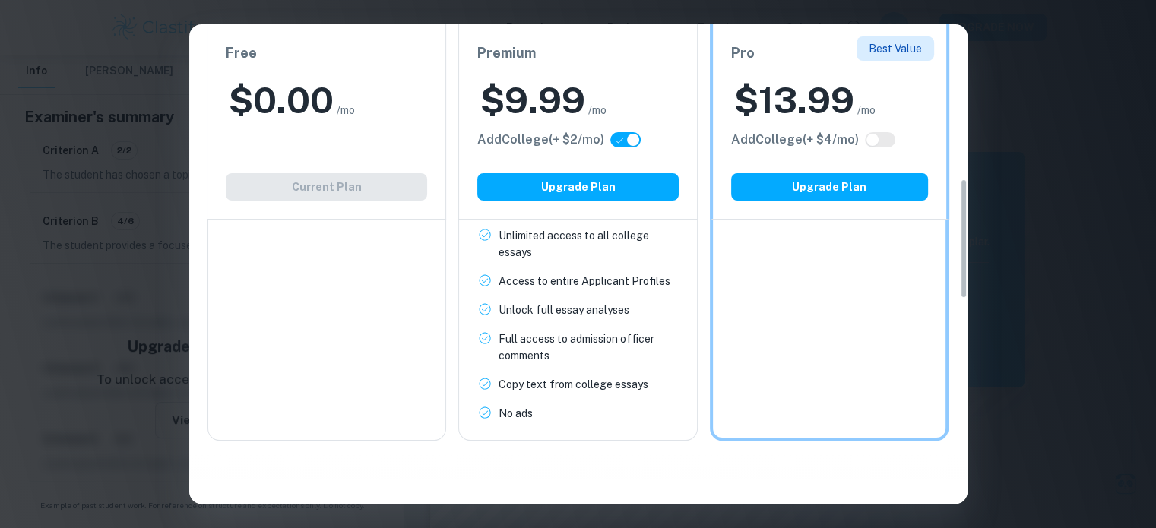
drag, startPoint x: 577, startPoint y: 324, endPoint x: 625, endPoint y: 259, distance: 80.6
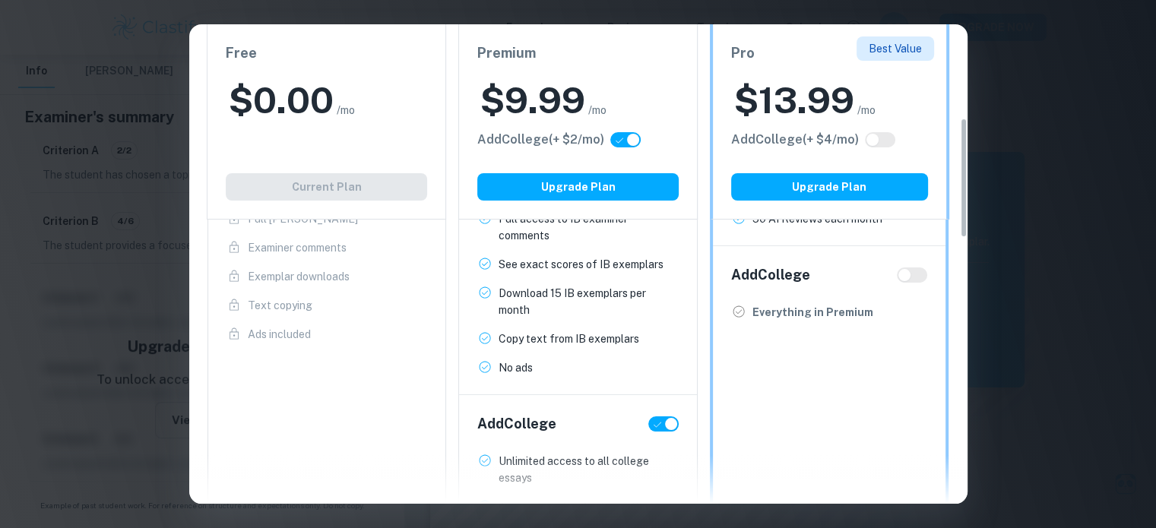
scroll to position [375, 0]
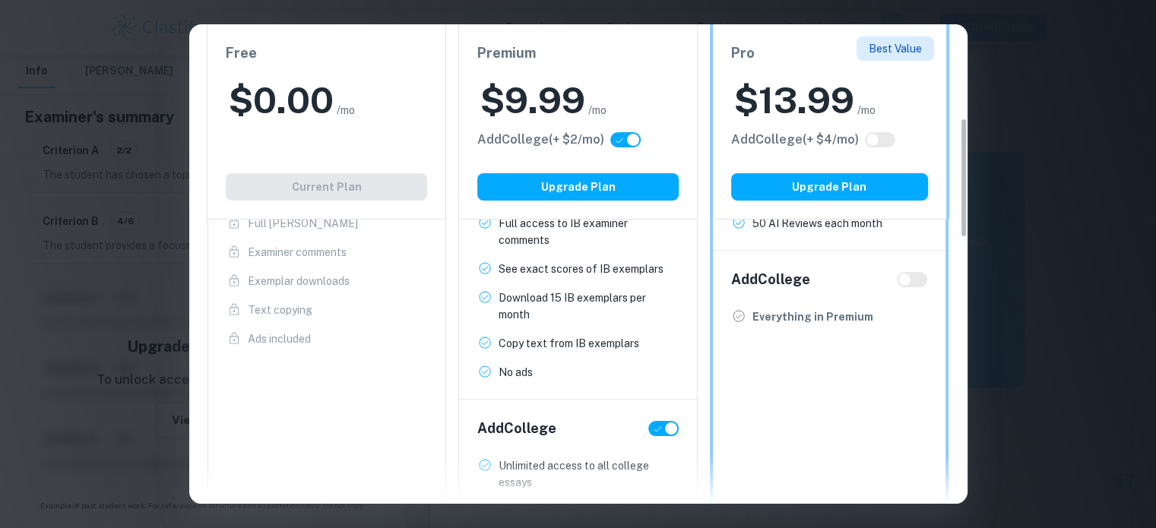
click at [659, 422] on input "checkbox" at bounding box center [671, 428] width 36 height 12
checkbox input "false"
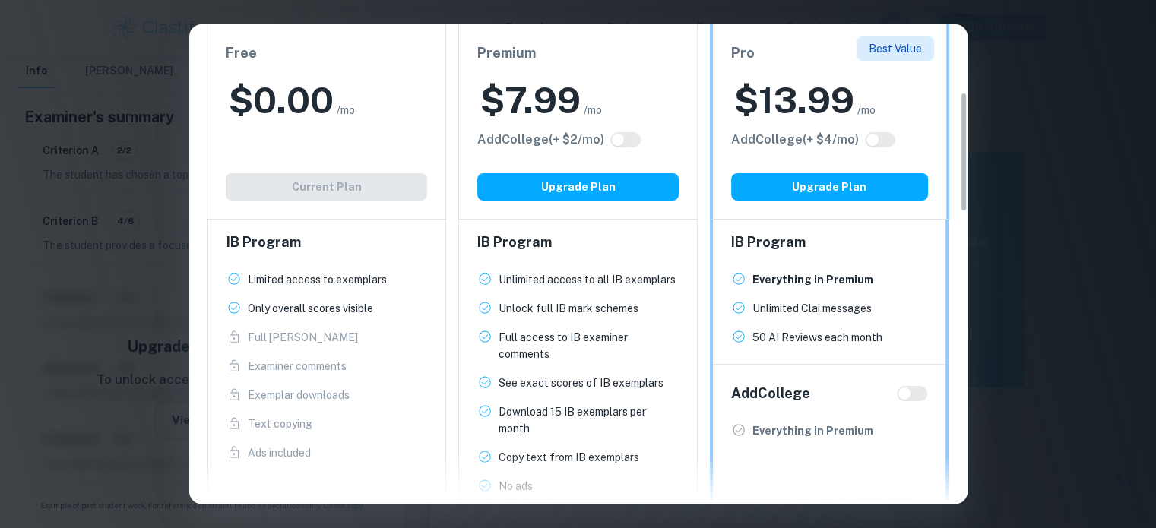
drag, startPoint x: 647, startPoint y: 397, endPoint x: 647, endPoint y: 346, distance: 50.2
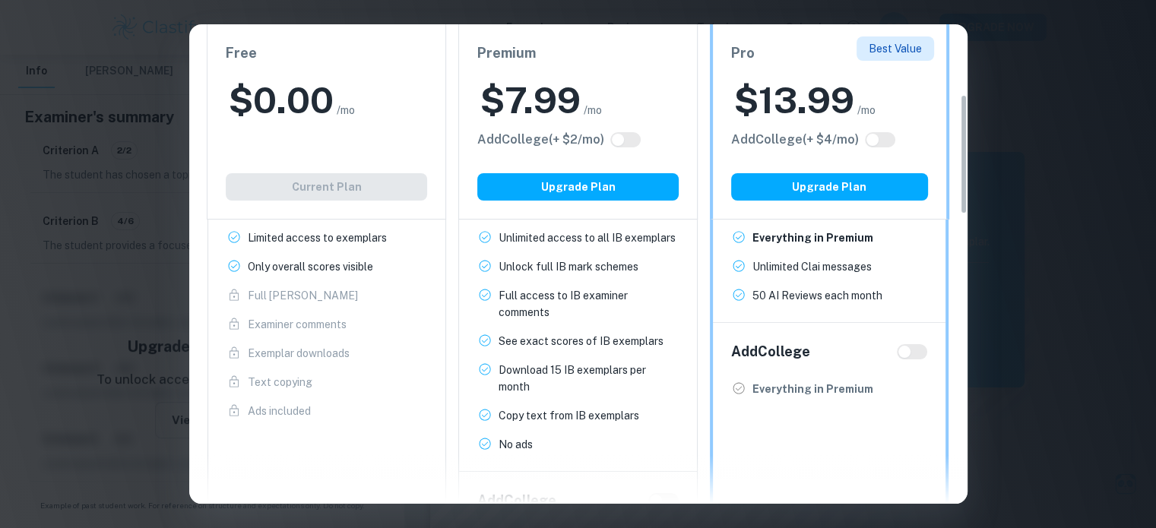
drag, startPoint x: 647, startPoint y: 346, endPoint x: 652, endPoint y: 391, distance: 44.3
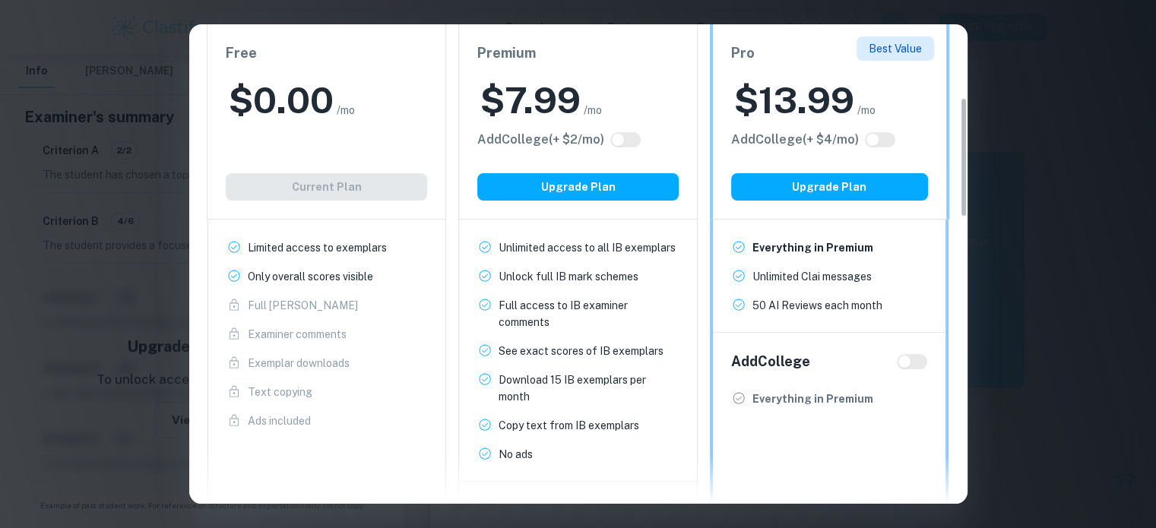
drag, startPoint x: 650, startPoint y: 388, endPoint x: 647, endPoint y: 370, distance: 18.4
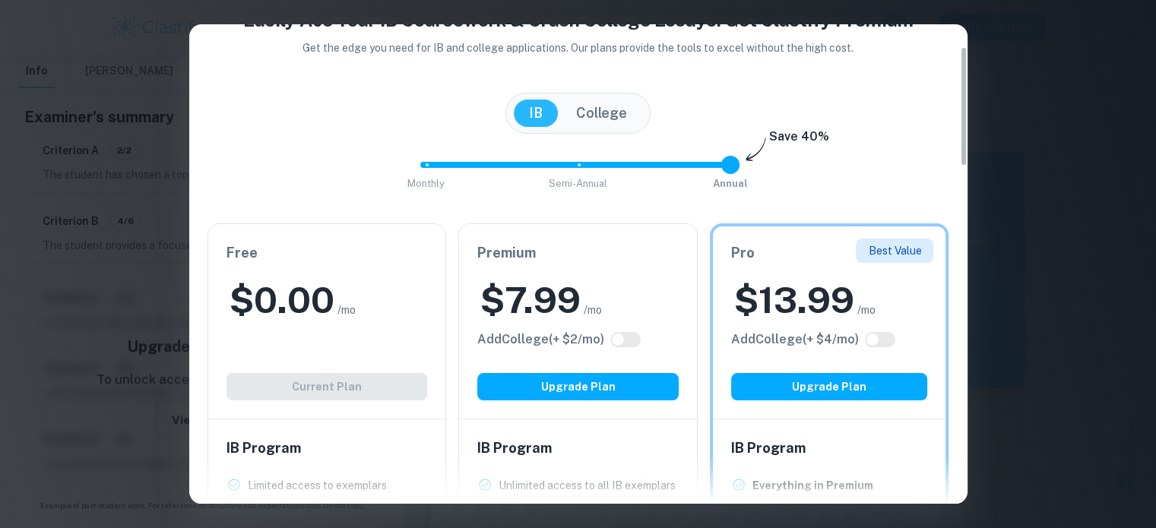
scroll to position [0, 0]
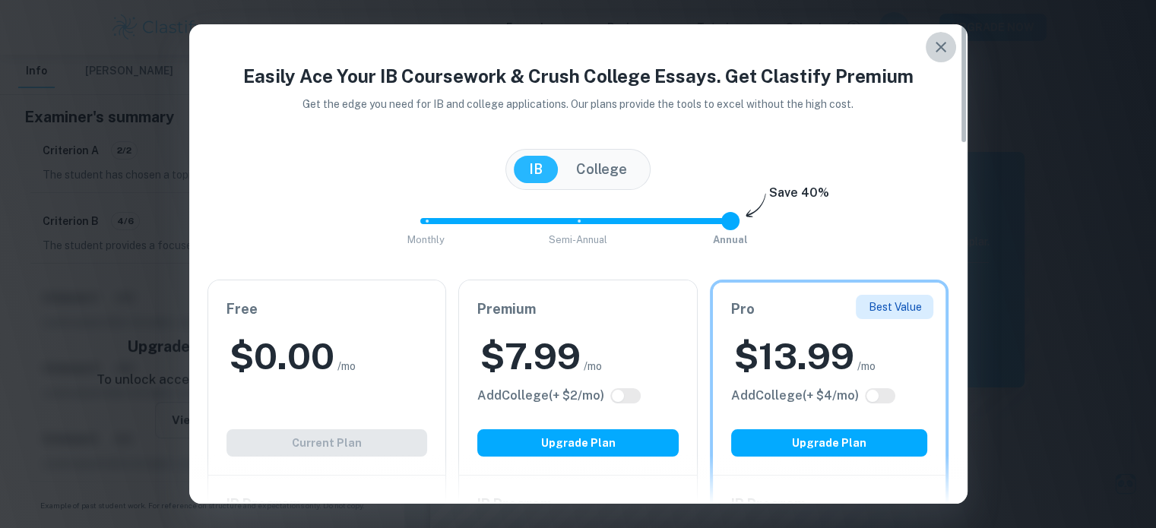
click at [933, 52] on icon "button" at bounding box center [940, 47] width 18 height 18
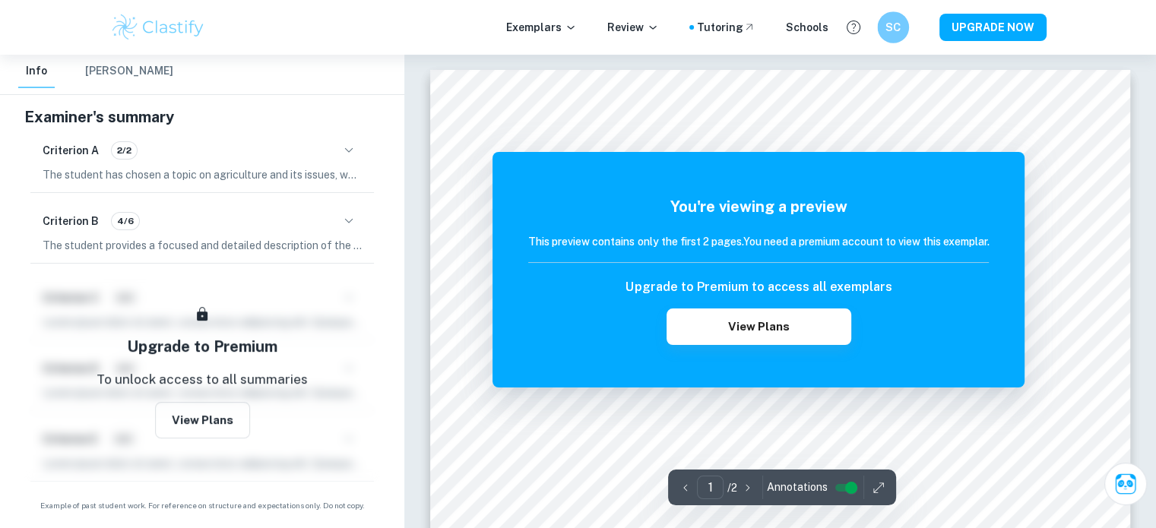
click at [896, 33] on h6 "SC" at bounding box center [893, 27] width 18 height 17
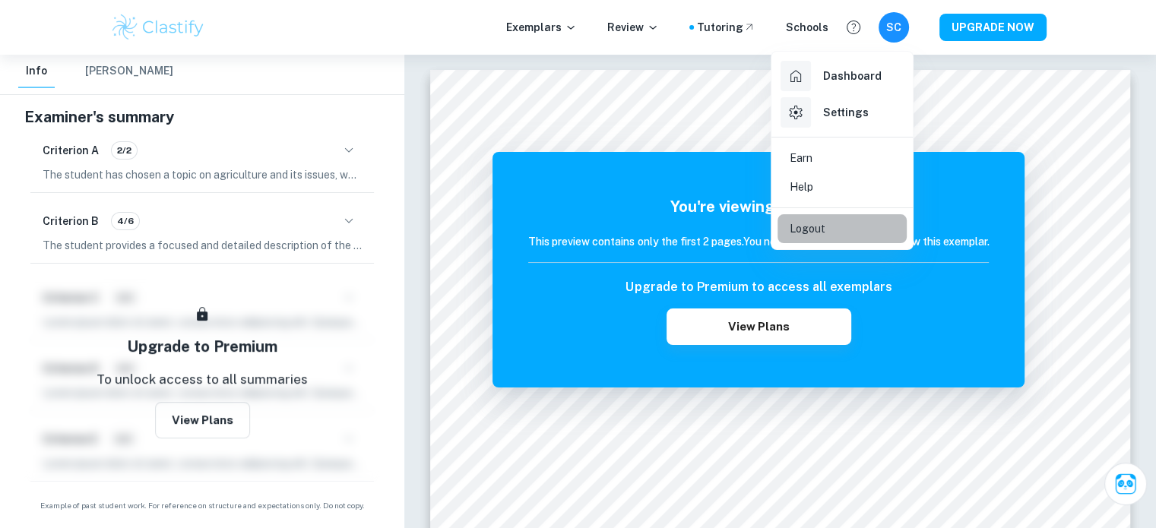
click at [835, 233] on li "Logout" at bounding box center [841, 228] width 129 height 29
